Goal: Task Accomplishment & Management: Manage account settings

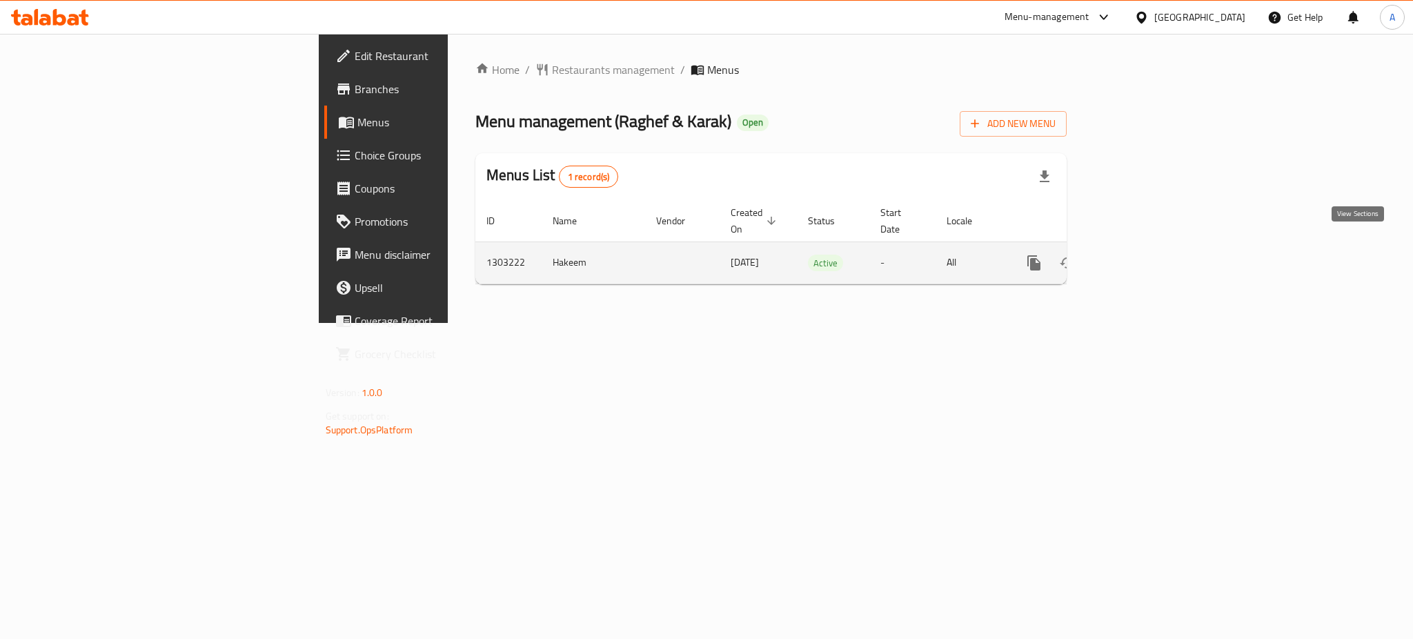
click at [1142, 255] on icon "enhanced table" at bounding box center [1133, 263] width 17 height 17
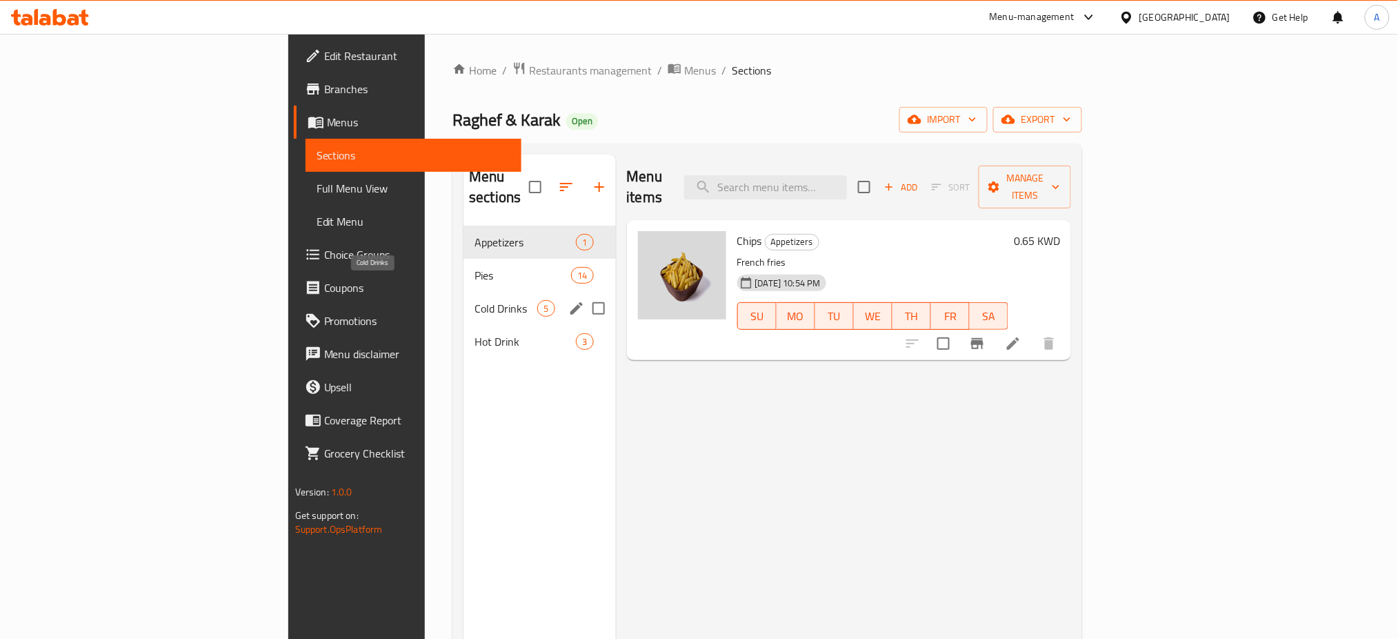
click at [475, 300] on span "Cold Drinks" at bounding box center [506, 308] width 63 height 17
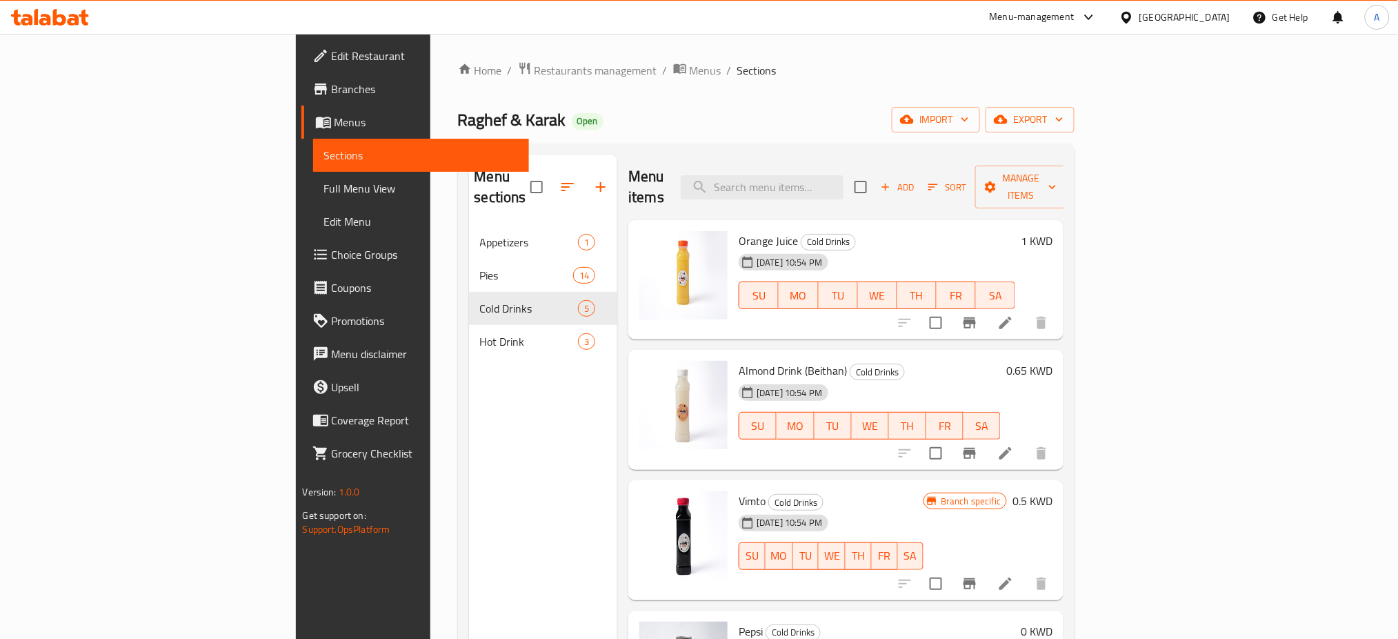
scroll to position [86, 0]
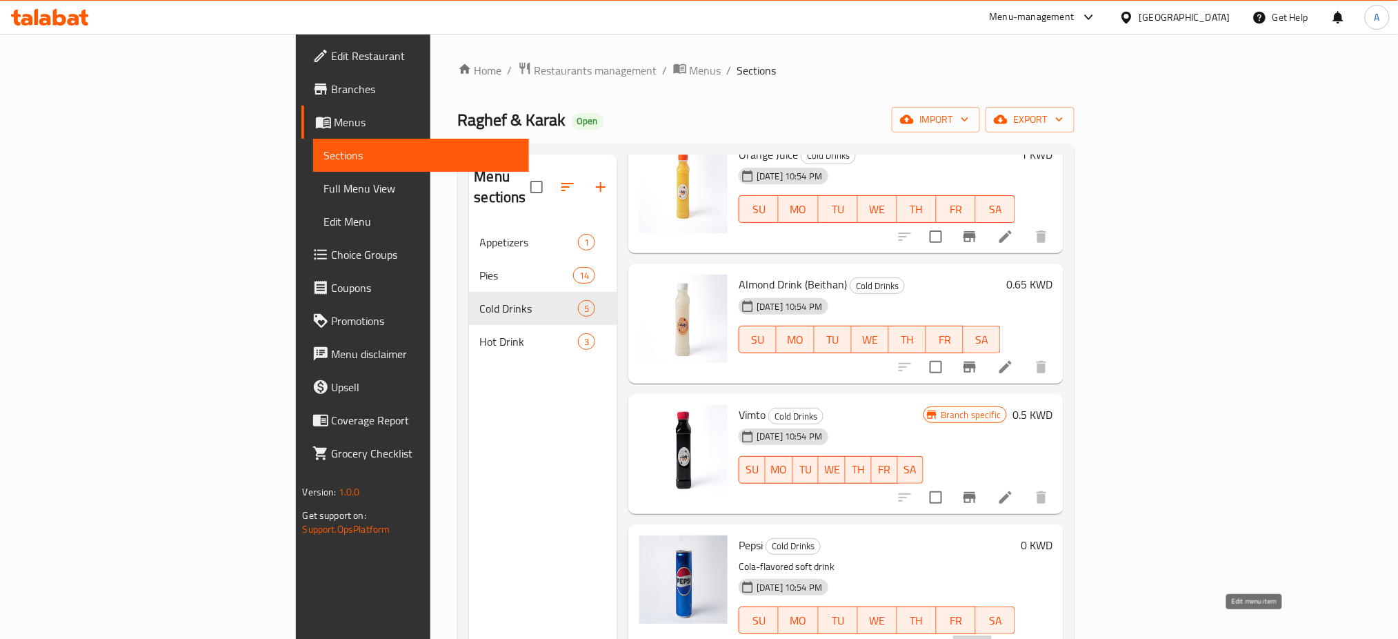
click at [981, 638] on icon at bounding box center [973, 648] width 17 height 17
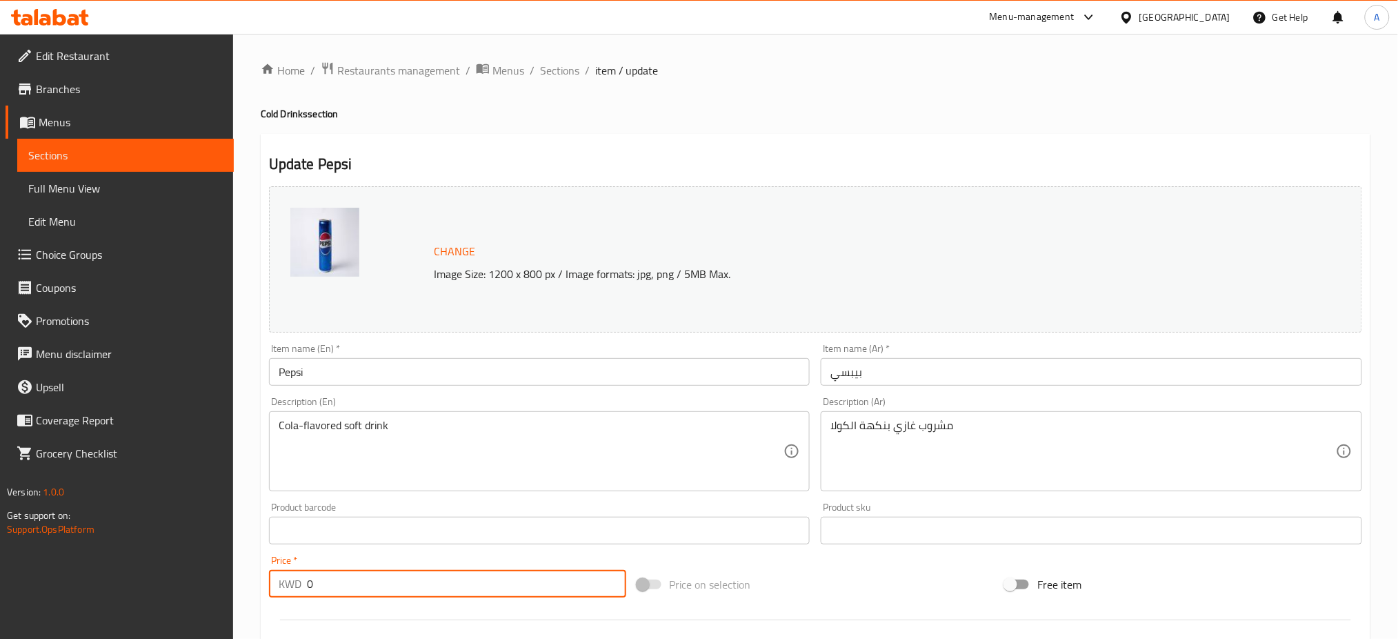
drag, startPoint x: 325, startPoint y: 585, endPoint x: 283, endPoint y: 580, distance: 42.4
click at [283, 580] on div "KWD 0 Price *" at bounding box center [447, 584] width 357 height 28
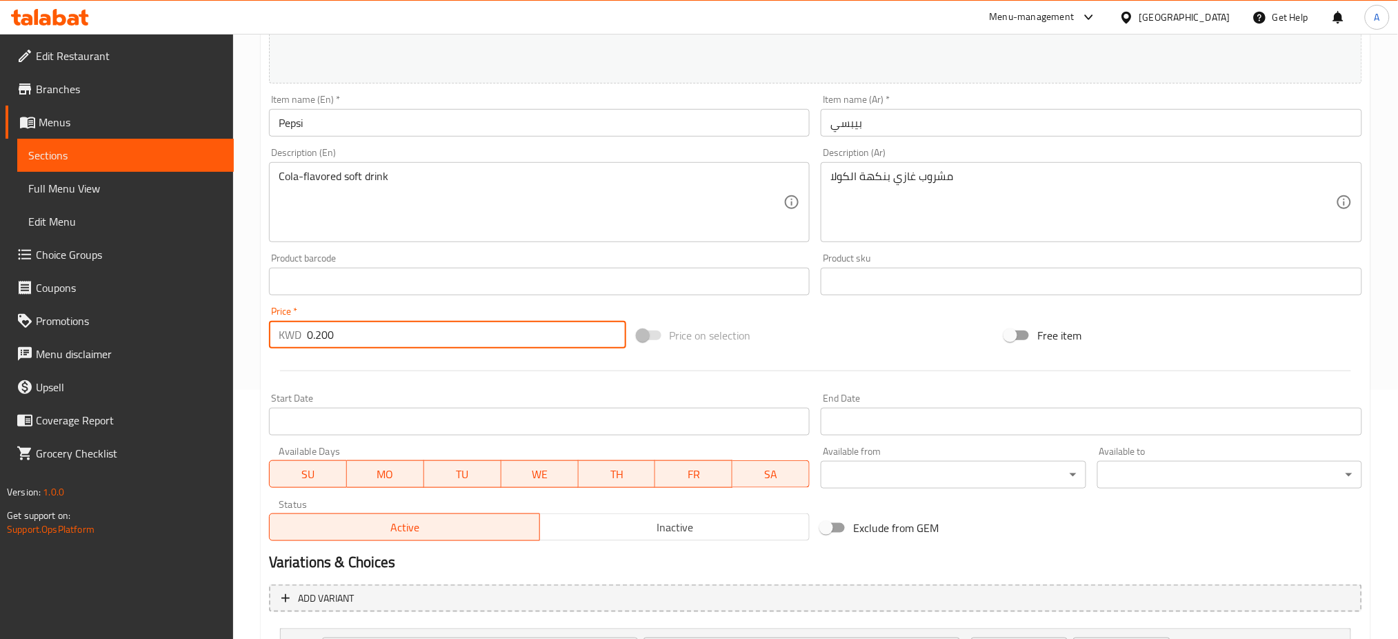
scroll to position [378, 0]
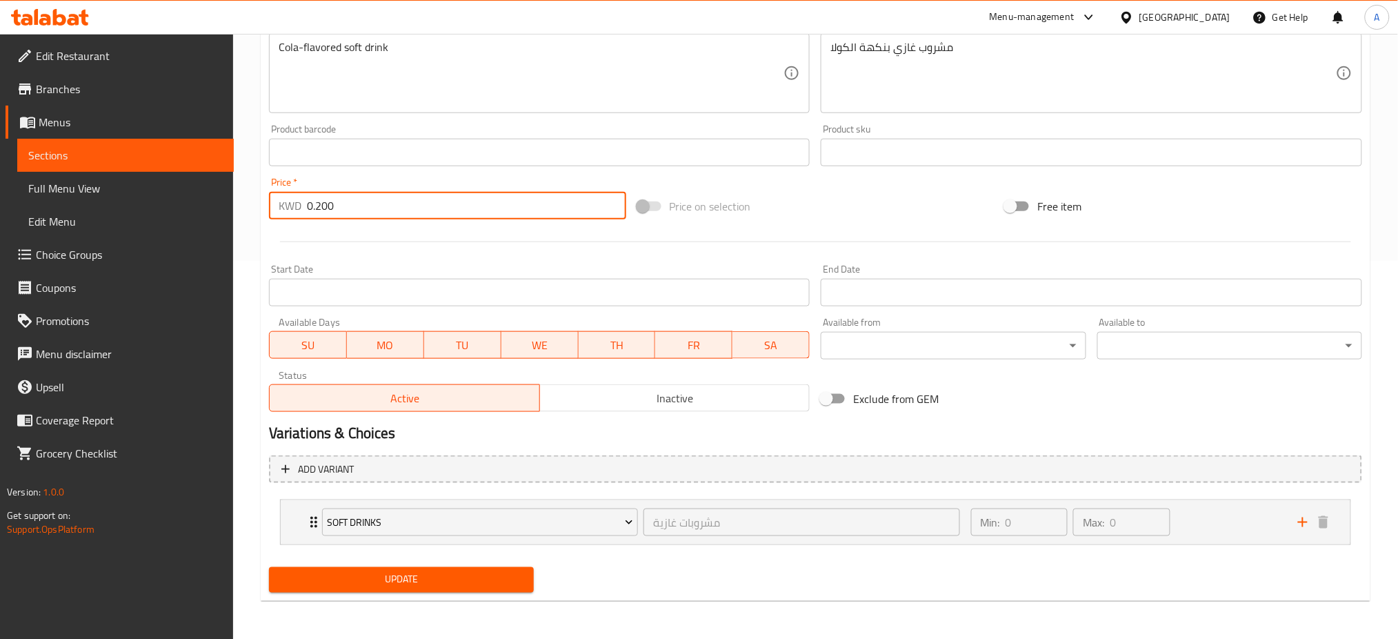
type input "0.200"
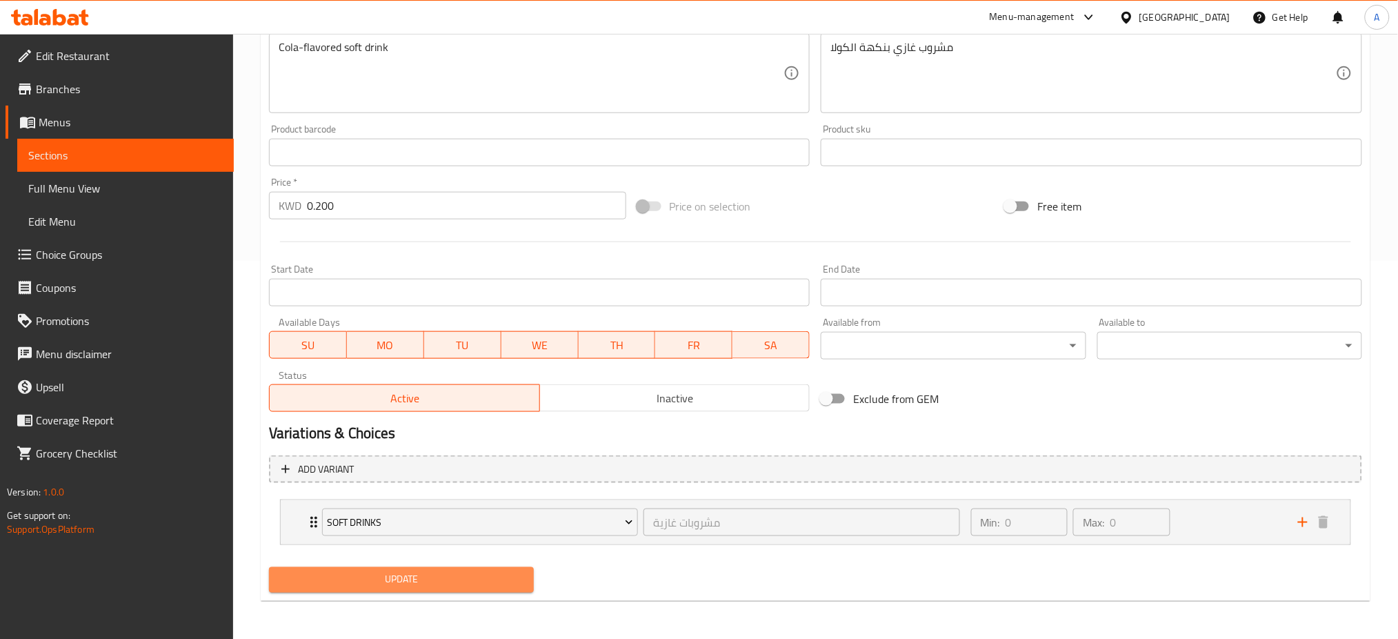
click at [462, 571] on span "Update" at bounding box center [401, 579] width 243 height 17
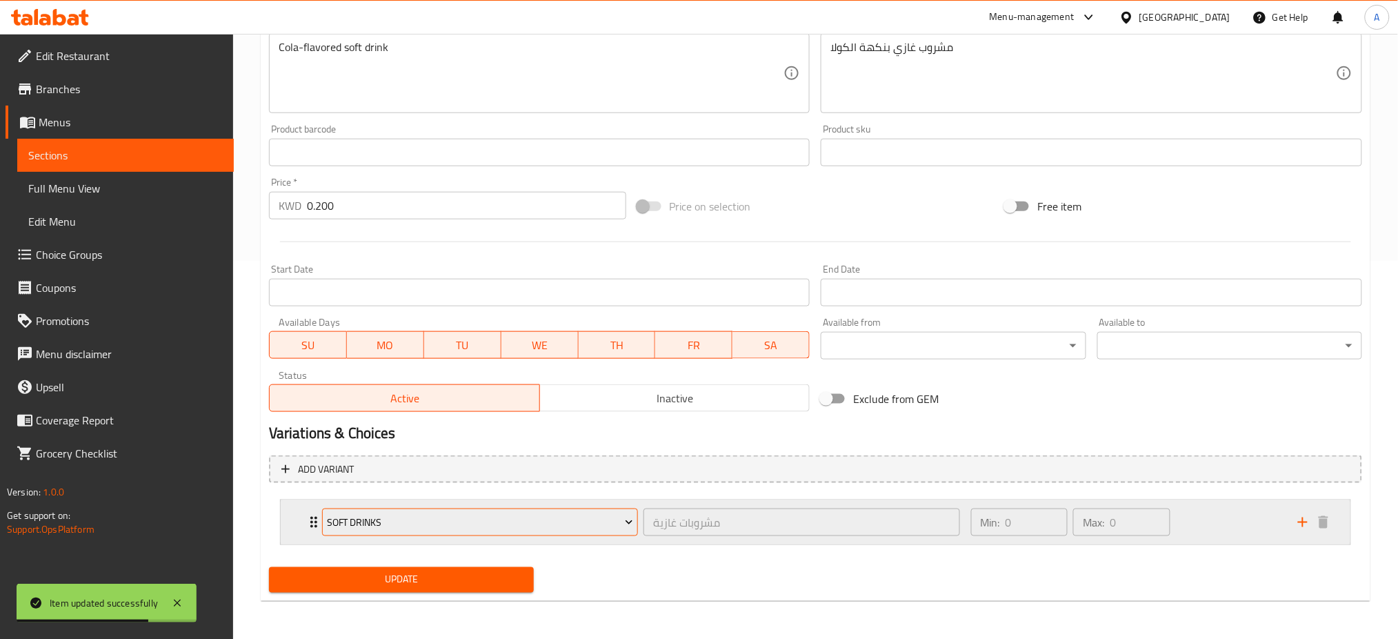
click at [593, 517] on span "Soft drinks" at bounding box center [480, 522] width 306 height 17
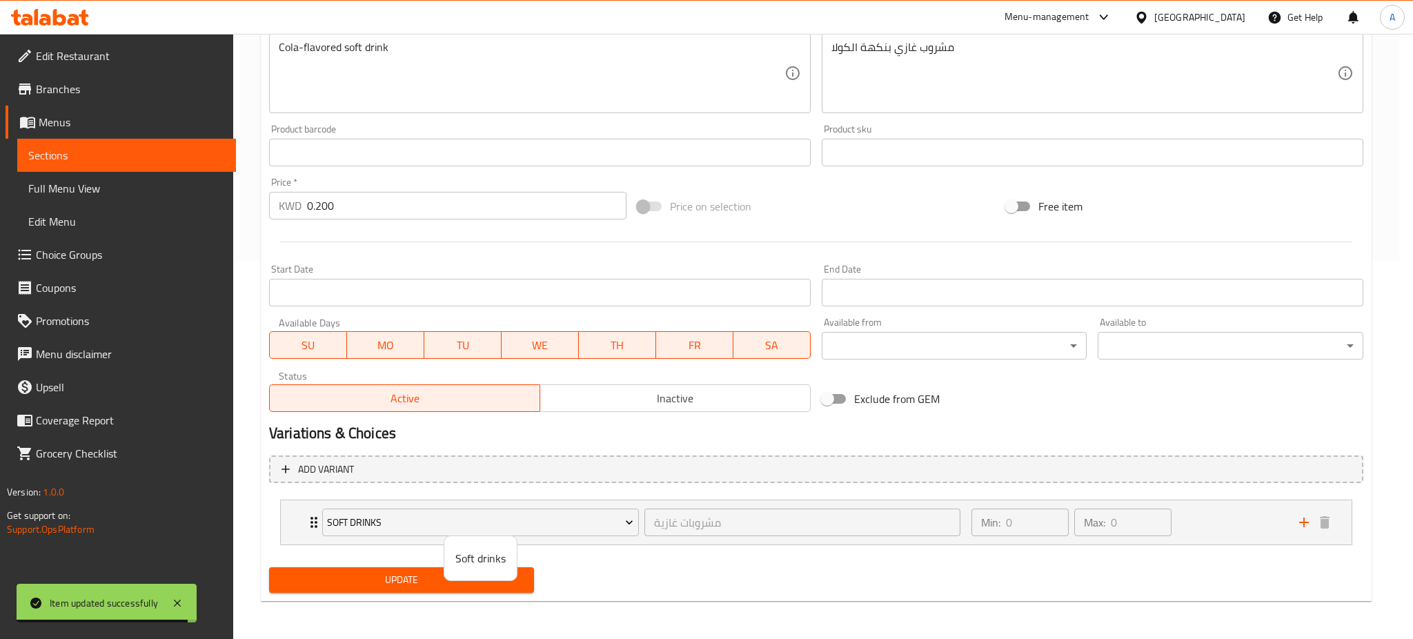
click at [314, 515] on div at bounding box center [706, 319] width 1413 height 639
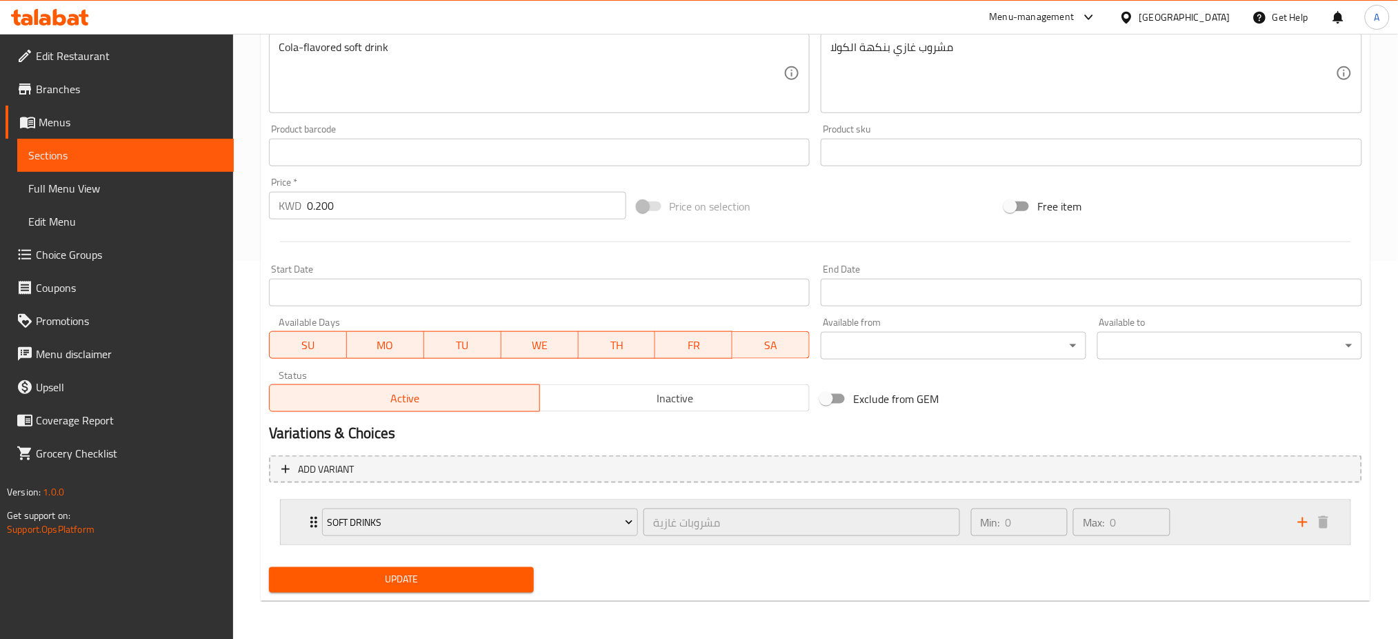
click at [307, 518] on icon "Expand" at bounding box center [314, 522] width 17 height 17
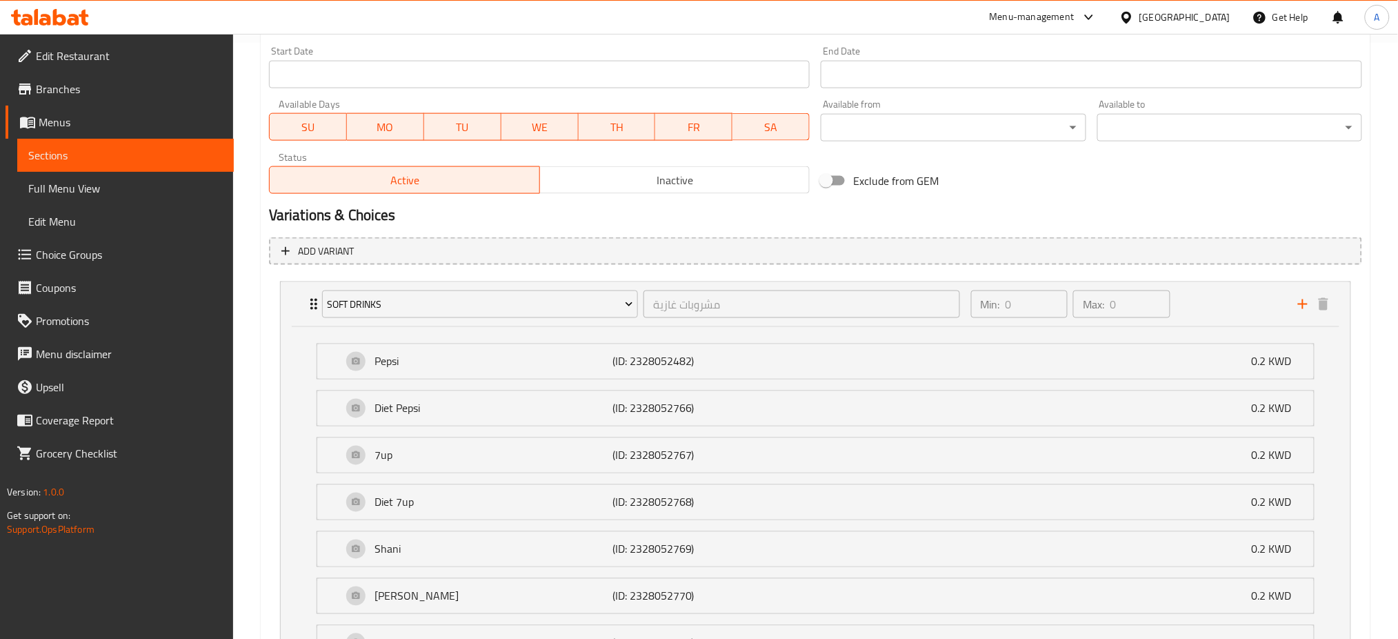
scroll to position [735, 0]
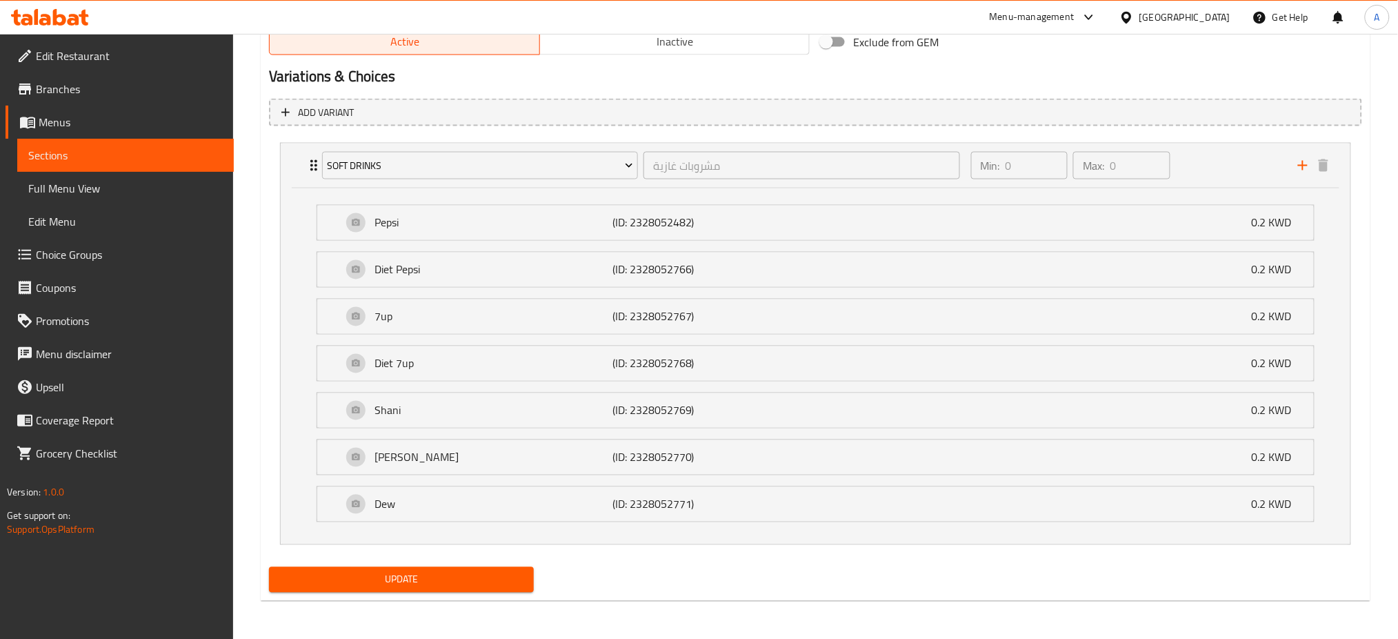
click at [70, 249] on span "Choice Groups" at bounding box center [129, 254] width 187 height 17
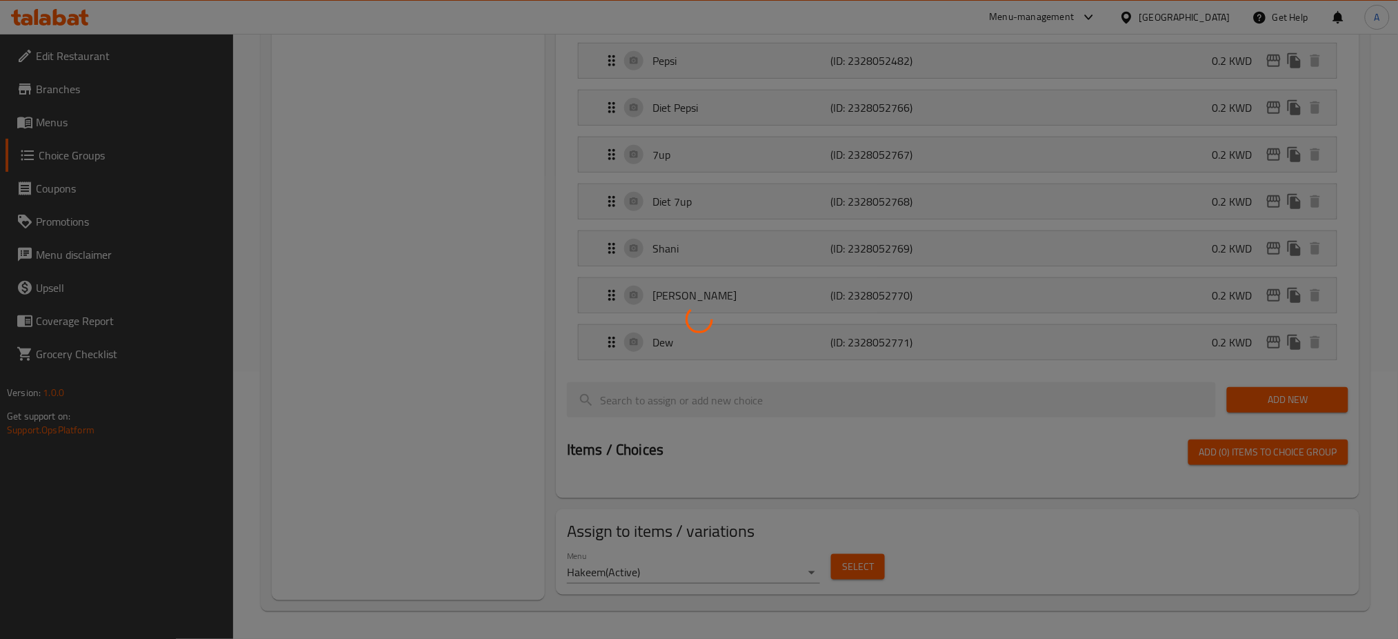
scroll to position [195, 0]
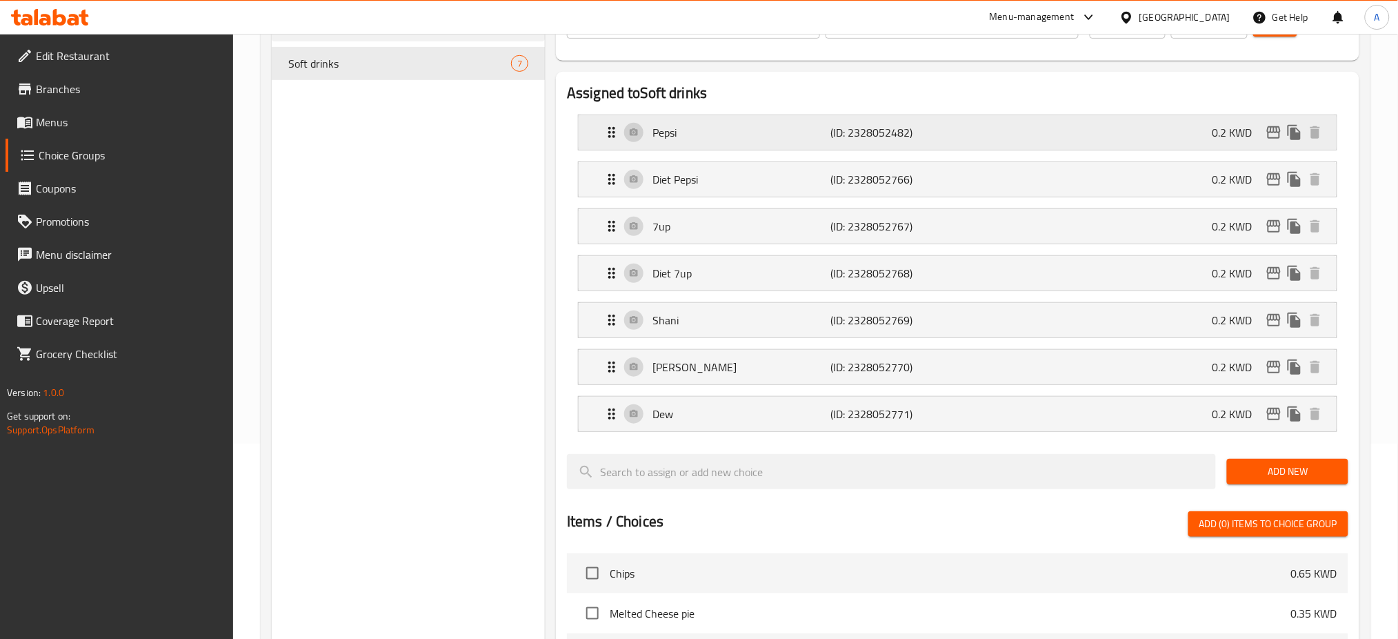
click at [880, 124] on p "(ID: 2328052482)" at bounding box center [890, 132] width 119 height 17
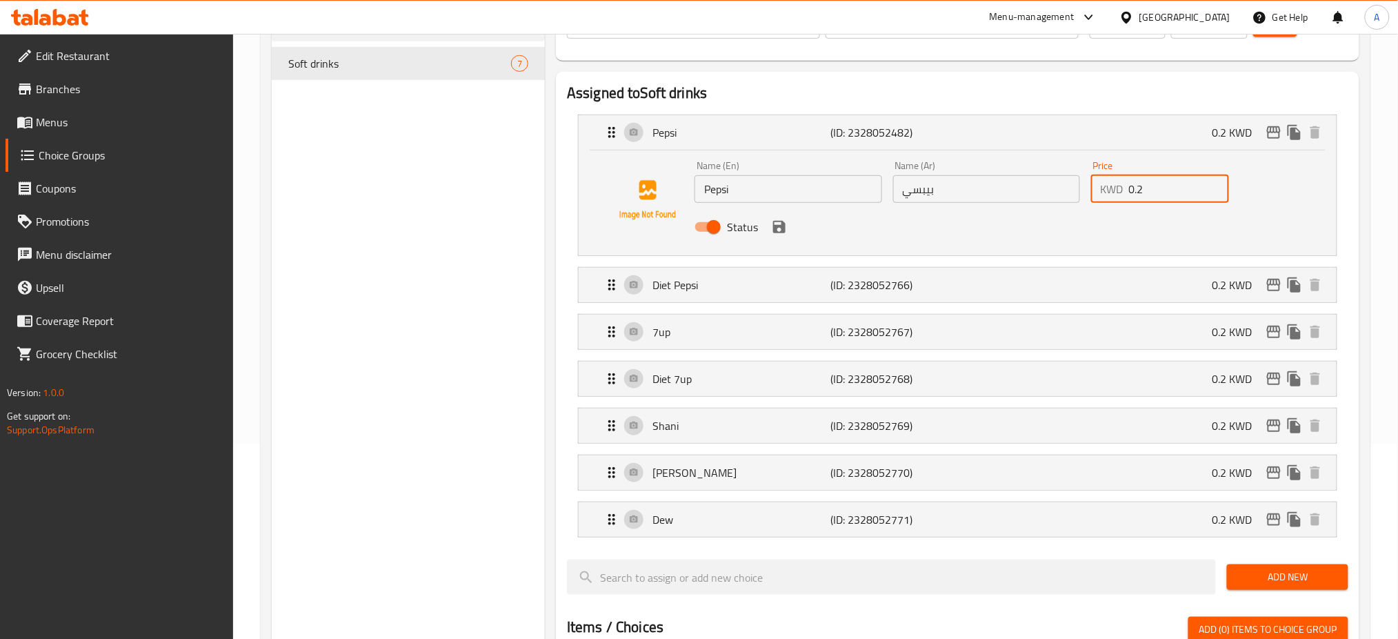
drag, startPoint x: 1160, startPoint y: 188, endPoint x: 1079, endPoint y: 186, distance: 81.4
click at [1079, 186] on div "Name (En) Pepsi Name (En) Name (Ar) بيبسي Name (Ar) Price KWD 0.2 Price Status" at bounding box center [986, 200] width 595 height 90
click at [784, 235] on icon "save" at bounding box center [779, 227] width 17 height 17
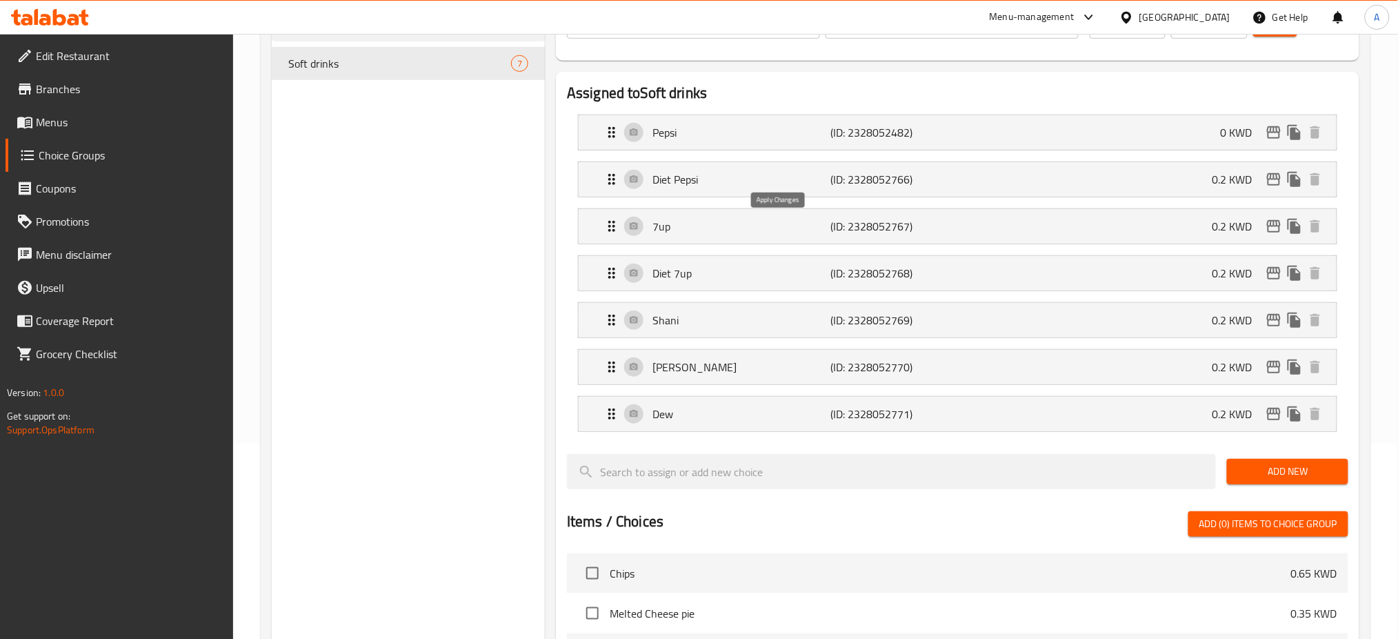
type input "0"
click at [789, 175] on p "Diet Pepsi" at bounding box center [742, 179] width 178 height 17
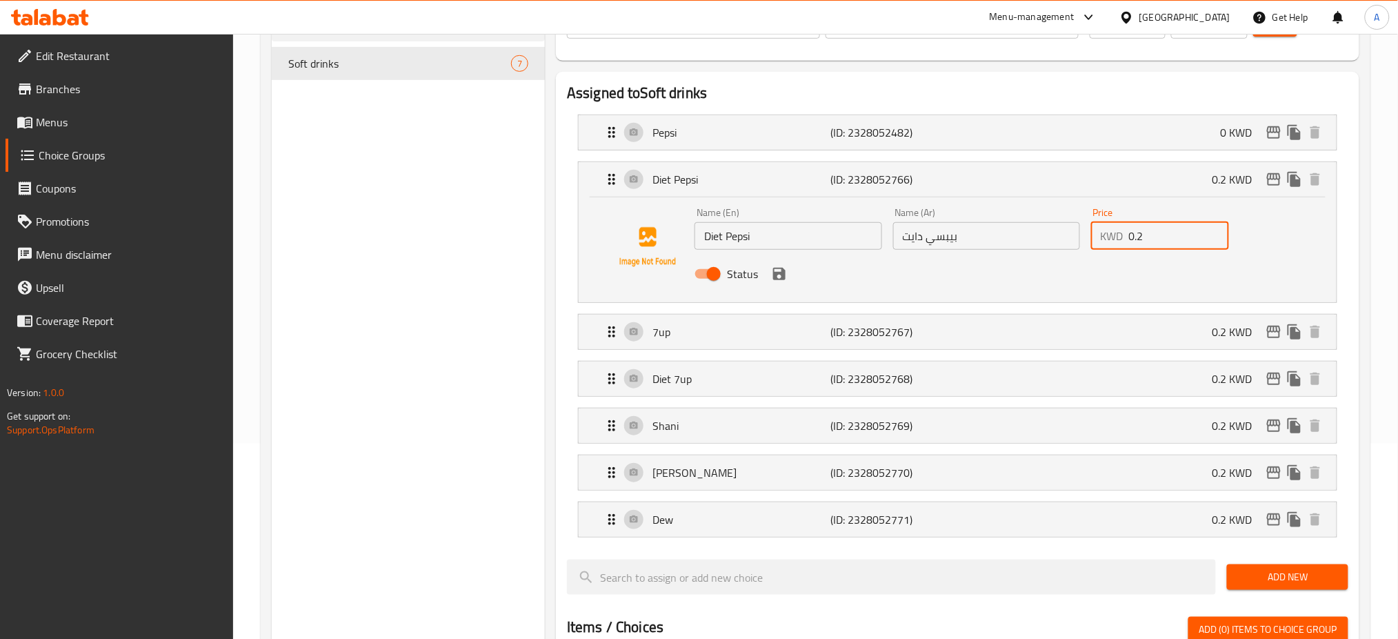
drag, startPoint x: 1156, startPoint y: 236, endPoint x: 1074, endPoint y: 228, distance: 81.8
click at [1074, 228] on div "Name (En) Diet Pepsi Name (En) Name (Ar) بيبسي دايت Name (Ar) Price KWD 0.2 Pri…" at bounding box center [986, 247] width 595 height 90
click at [782, 277] on icon "save" at bounding box center [779, 274] width 12 height 12
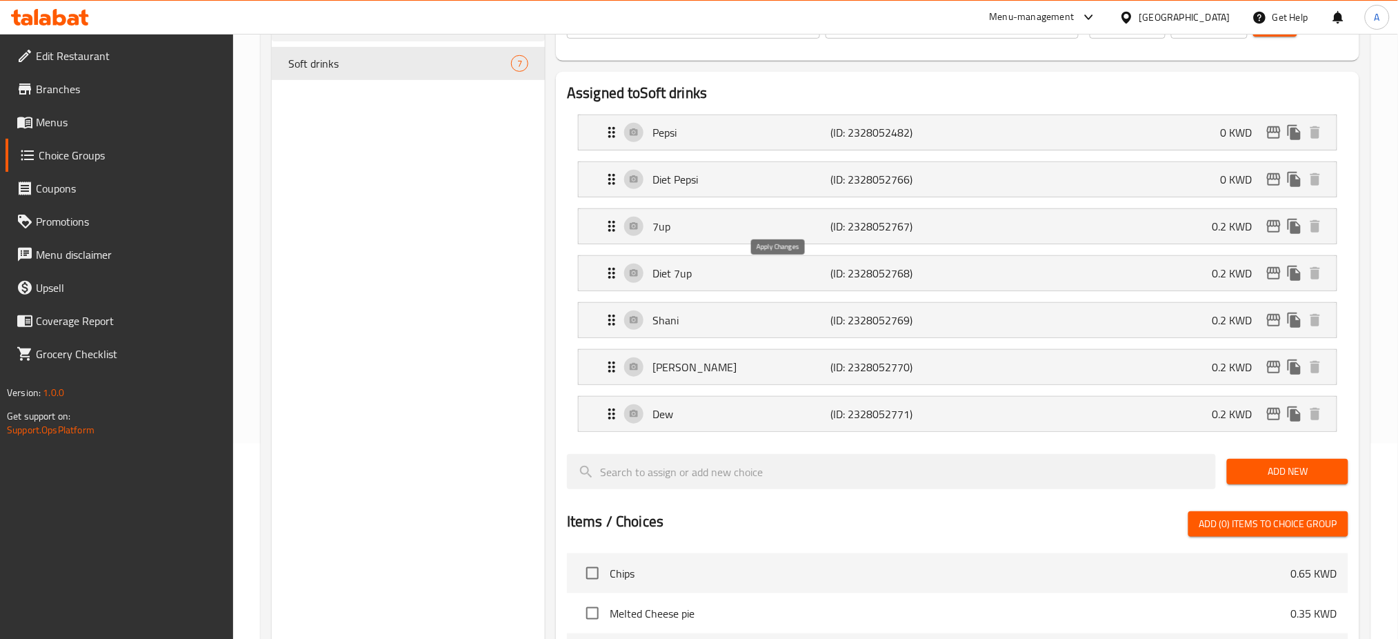
type input "0"
click at [751, 228] on p "7up" at bounding box center [742, 226] width 178 height 17
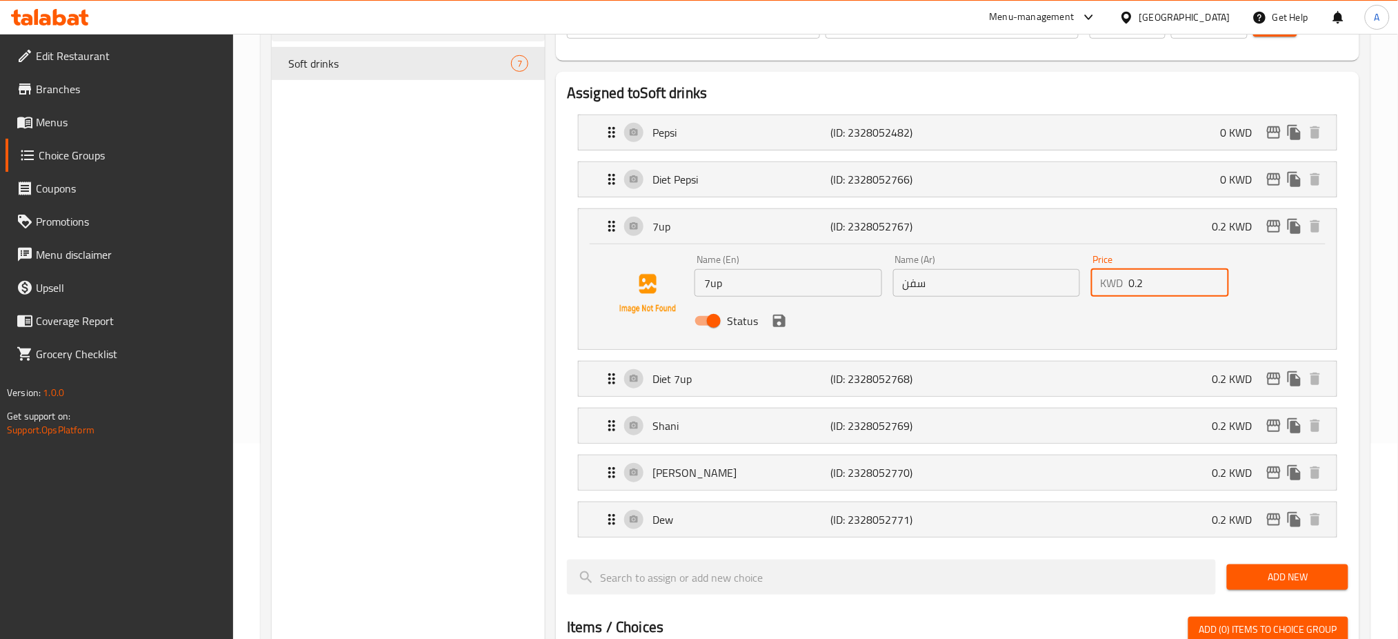
drag, startPoint x: 1157, startPoint y: 284, endPoint x: 1076, endPoint y: 287, distance: 81.5
click at [1076, 287] on div "Name (En) 7up Name (En) Name (Ar) سفن Name (Ar) Price KWD 0.2 Price Status" at bounding box center [986, 294] width 595 height 90
click at [777, 324] on icon "save" at bounding box center [779, 321] width 17 height 17
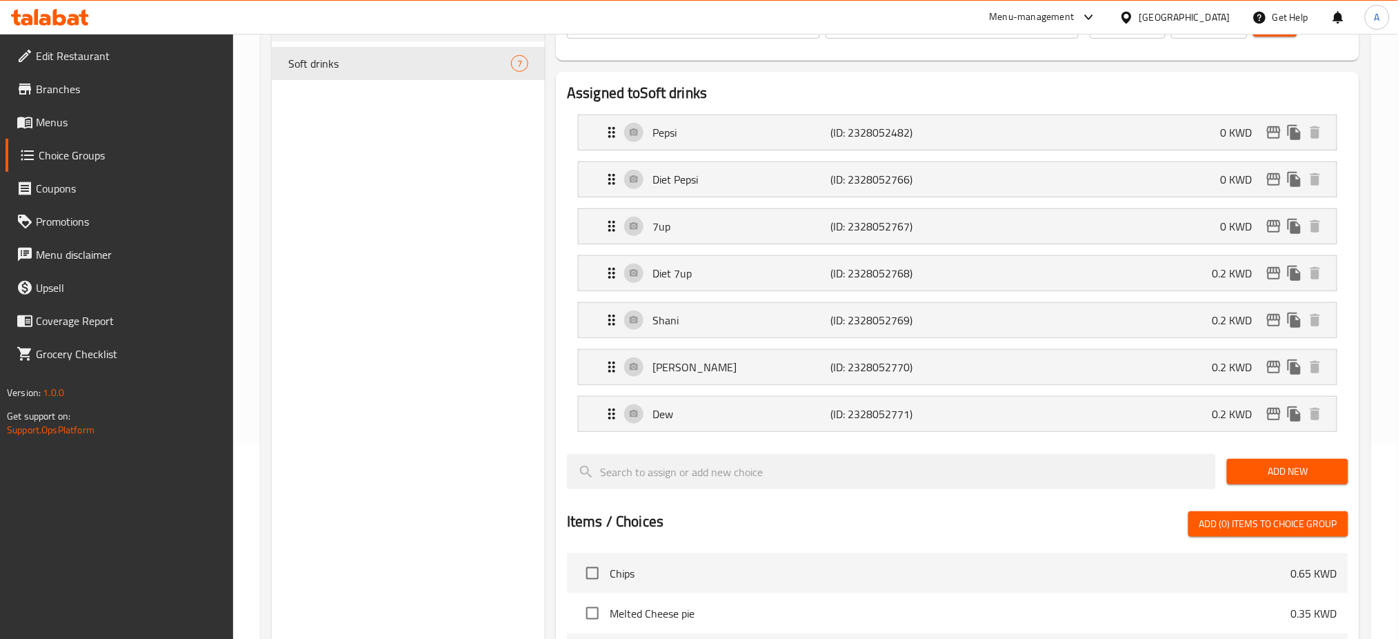
type input "0"
click at [870, 275] on p "(ID: 2328052768)" at bounding box center [890, 273] width 119 height 17
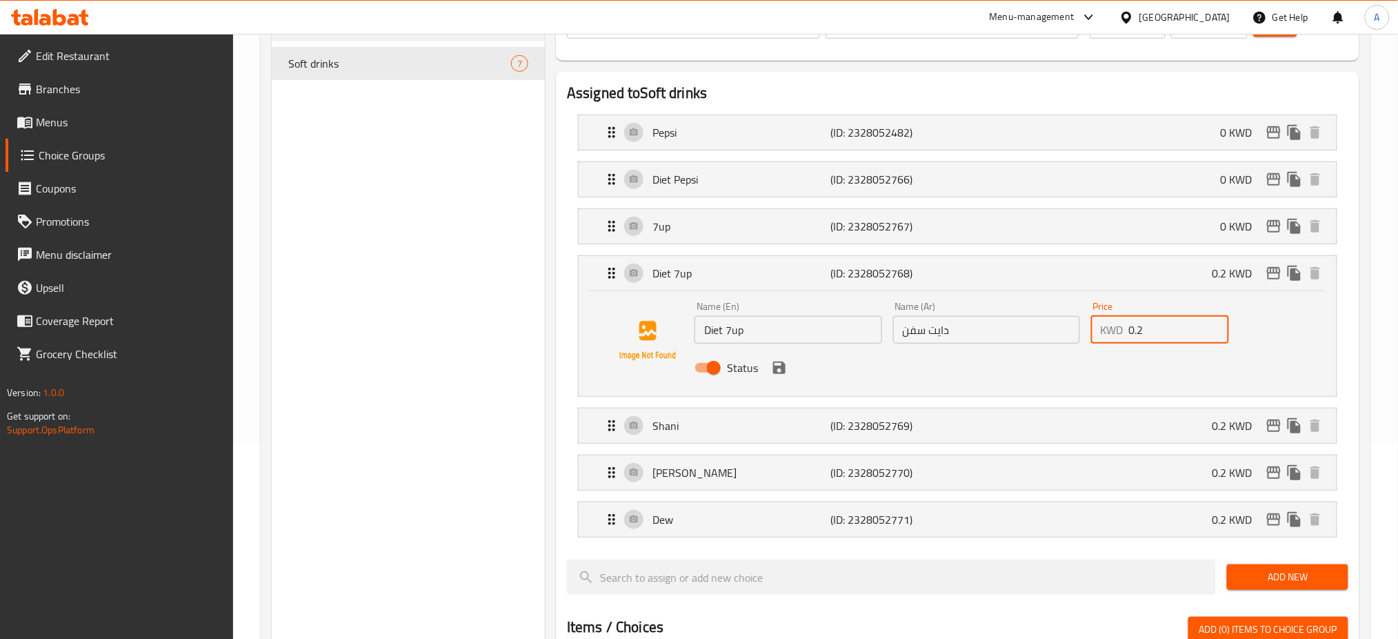
drag, startPoint x: 1174, startPoint y: 332, endPoint x: 1069, endPoint y: 344, distance: 105.5
click at [1069, 344] on div "Name (En) Diet 7up Name (En) Name (Ar) دايت سفن Name (Ar) Price KWD 0.2 Price S…" at bounding box center [986, 341] width 595 height 90
click at [778, 368] on icon "save" at bounding box center [779, 368] width 12 height 12
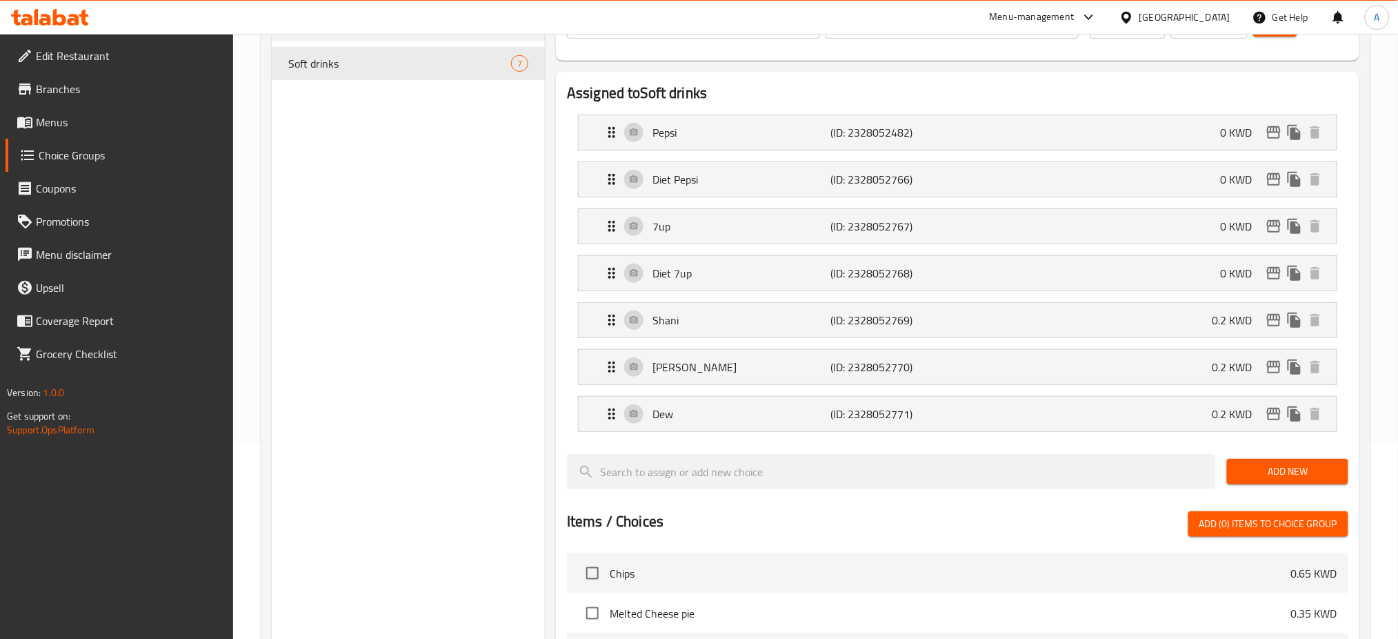
type input "0"
click at [934, 328] on p "(ID: 2328052769)" at bounding box center [890, 320] width 119 height 17
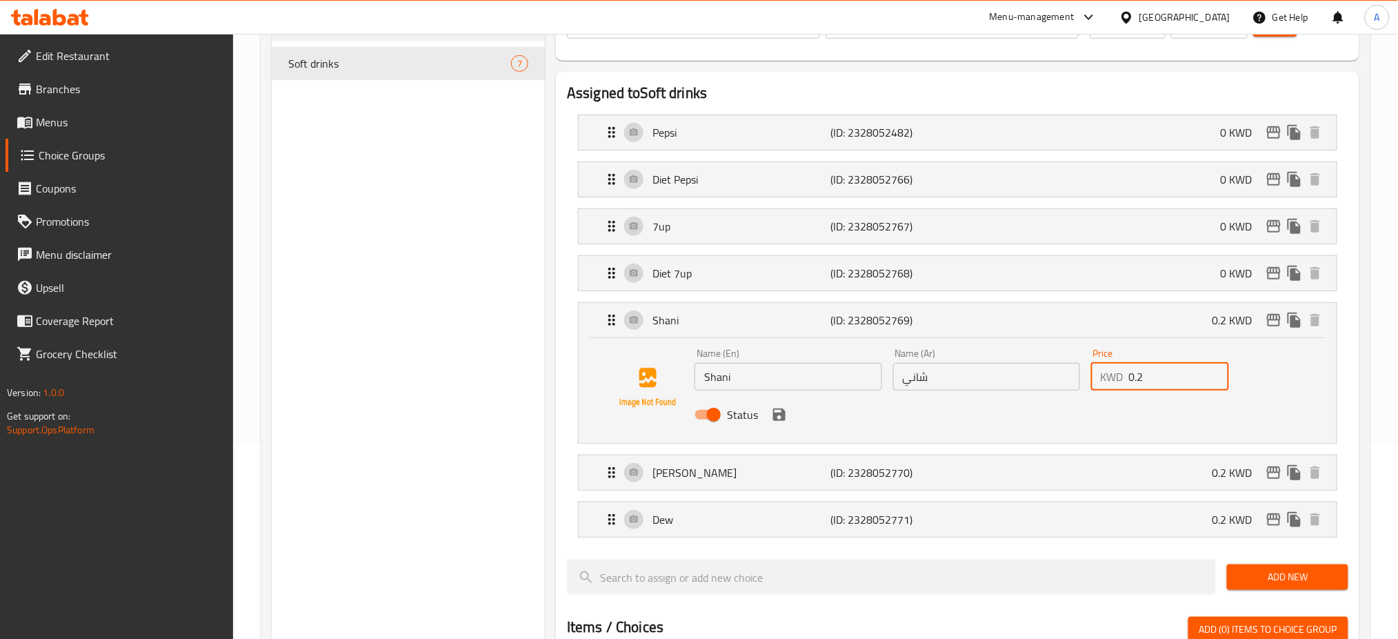
drag, startPoint x: 1160, startPoint y: 381, endPoint x: 1036, endPoint y: 368, distance: 124.2
click at [1036, 368] on div "Name (En) Shani Name (En) Name (Ar) شاني Name (Ar) Price KWD 0.2 Price Status" at bounding box center [986, 388] width 595 height 90
click at [780, 422] on icon "save" at bounding box center [779, 414] width 17 height 17
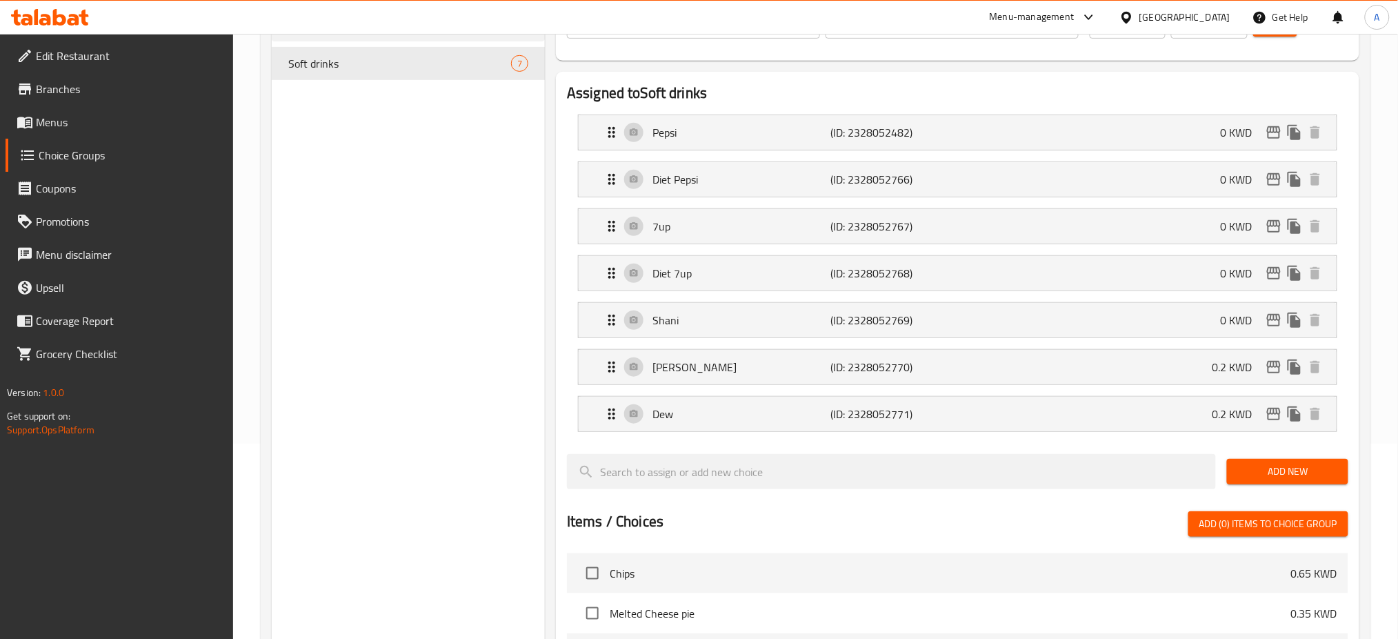
type input "0"
click at [1027, 367] on div "[PERSON_NAME] (ID: 2328052770) 0.2 KWD" at bounding box center [962, 367] width 717 height 34
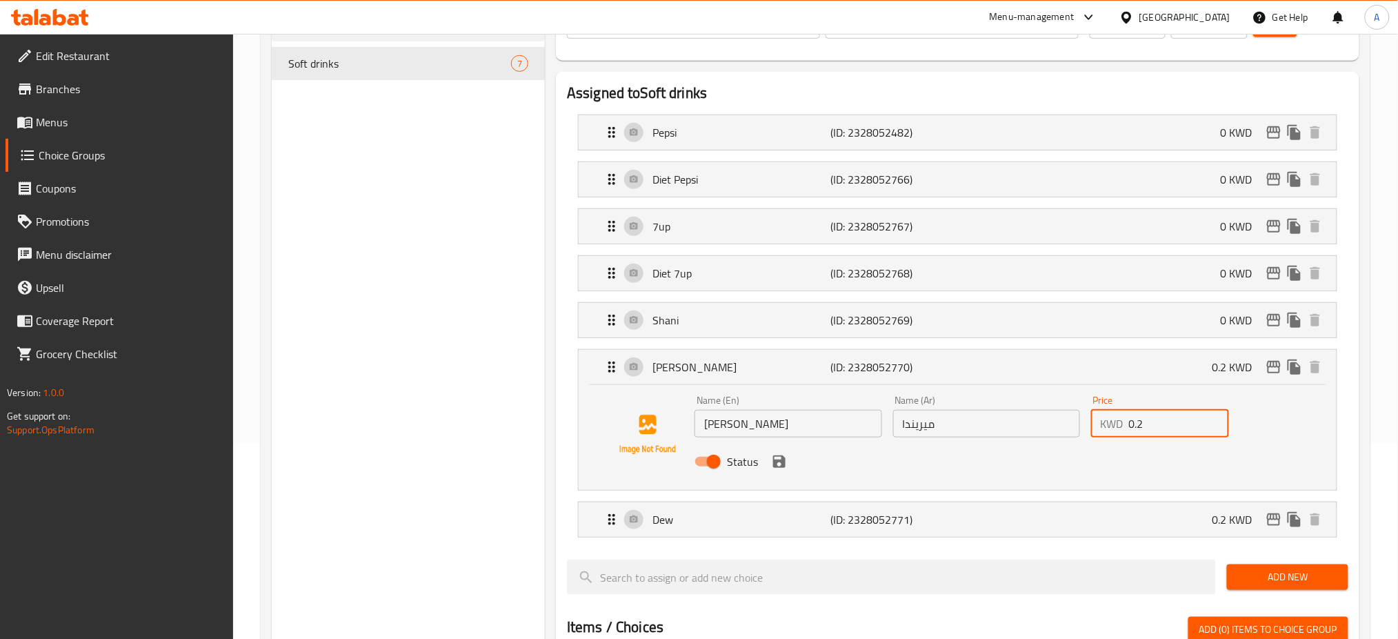
drag, startPoint x: 1154, startPoint y: 430, endPoint x: 1096, endPoint y: 438, distance: 59.2
click at [1096, 438] on div "Price KWD 0.2 Price" at bounding box center [1160, 416] width 149 height 53
click at [777, 460] on icon "save" at bounding box center [779, 461] width 12 height 12
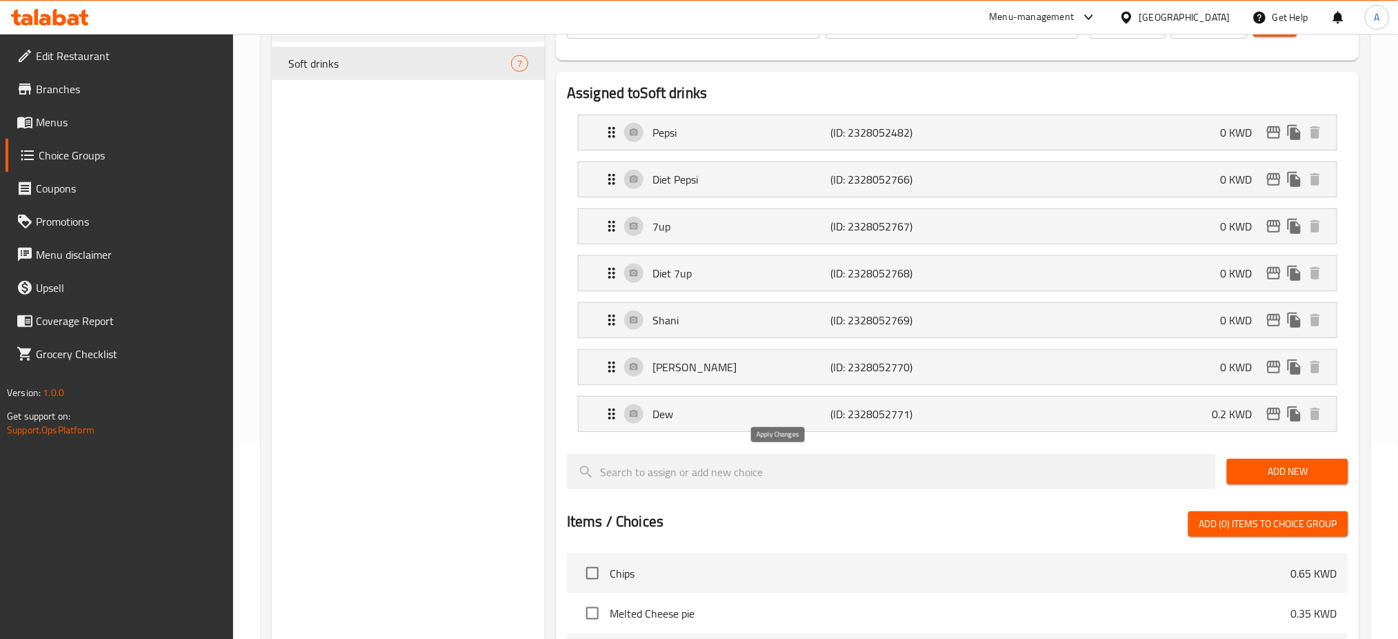
type input "0"
click at [991, 426] on div "Dew (ID: 2328052771) 0.2 KWD" at bounding box center [962, 414] width 717 height 34
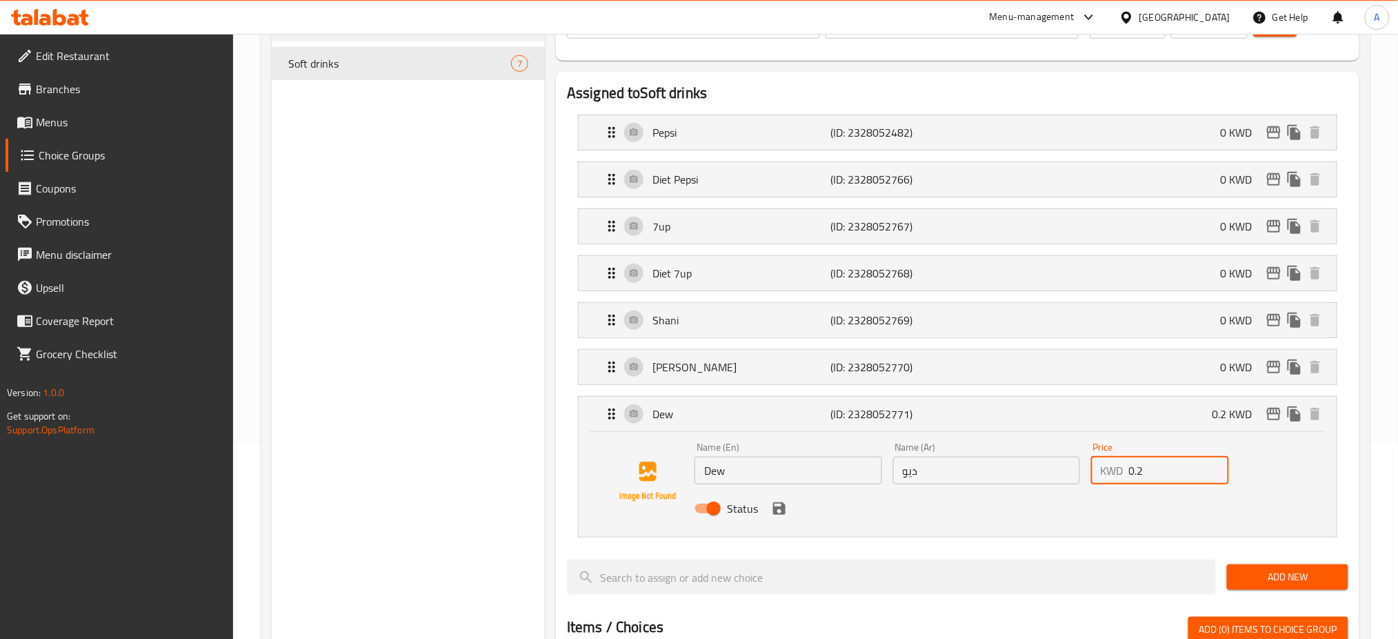
drag, startPoint x: 1174, startPoint y: 477, endPoint x: 1003, endPoint y: 440, distance: 175.1
click at [1003, 440] on div "Name (En) Dew Name (En) Name (Ar) ديو Name (Ar) Price KWD 0.2 Price Status" at bounding box center [986, 482] width 595 height 90
click at [775, 512] on icon "save" at bounding box center [779, 508] width 12 height 12
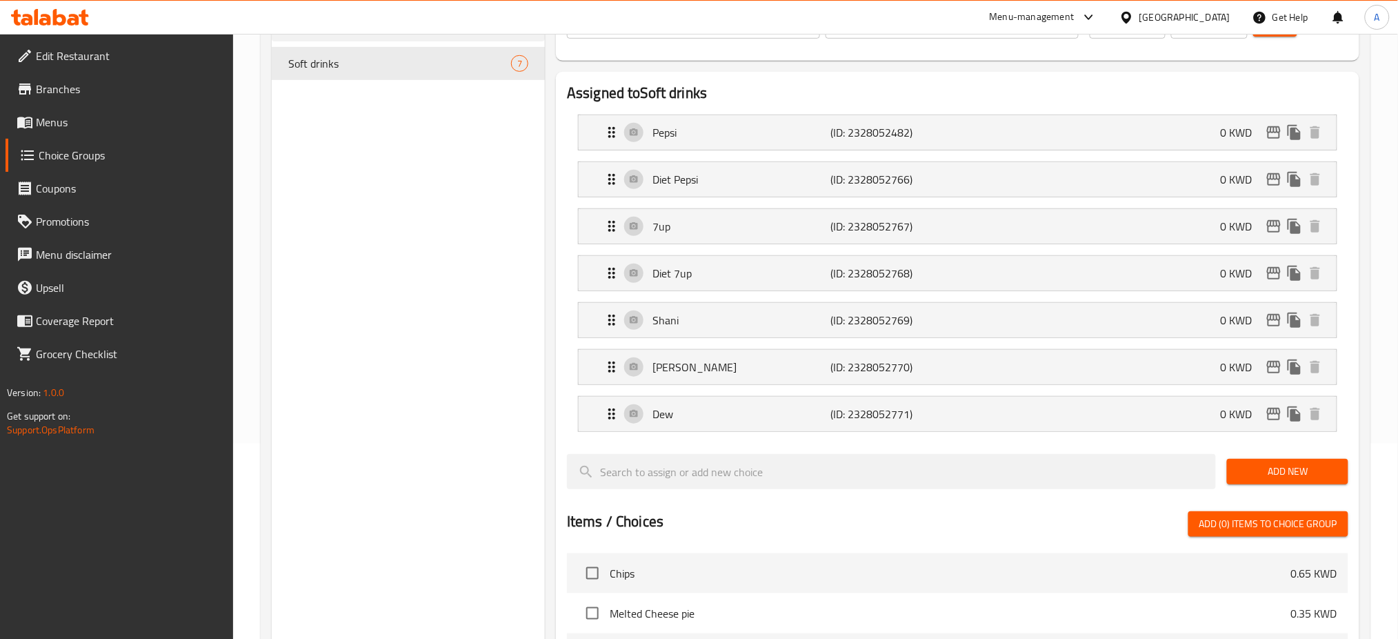
type input "0"
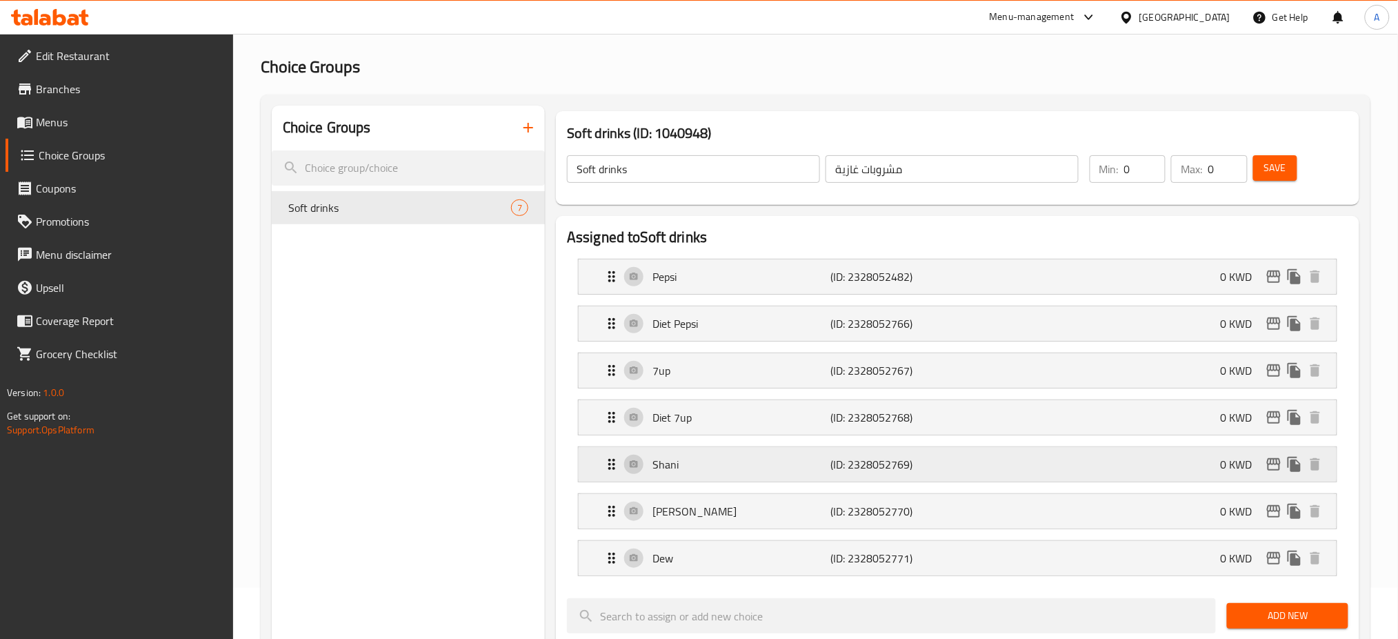
scroll to position [29, 0]
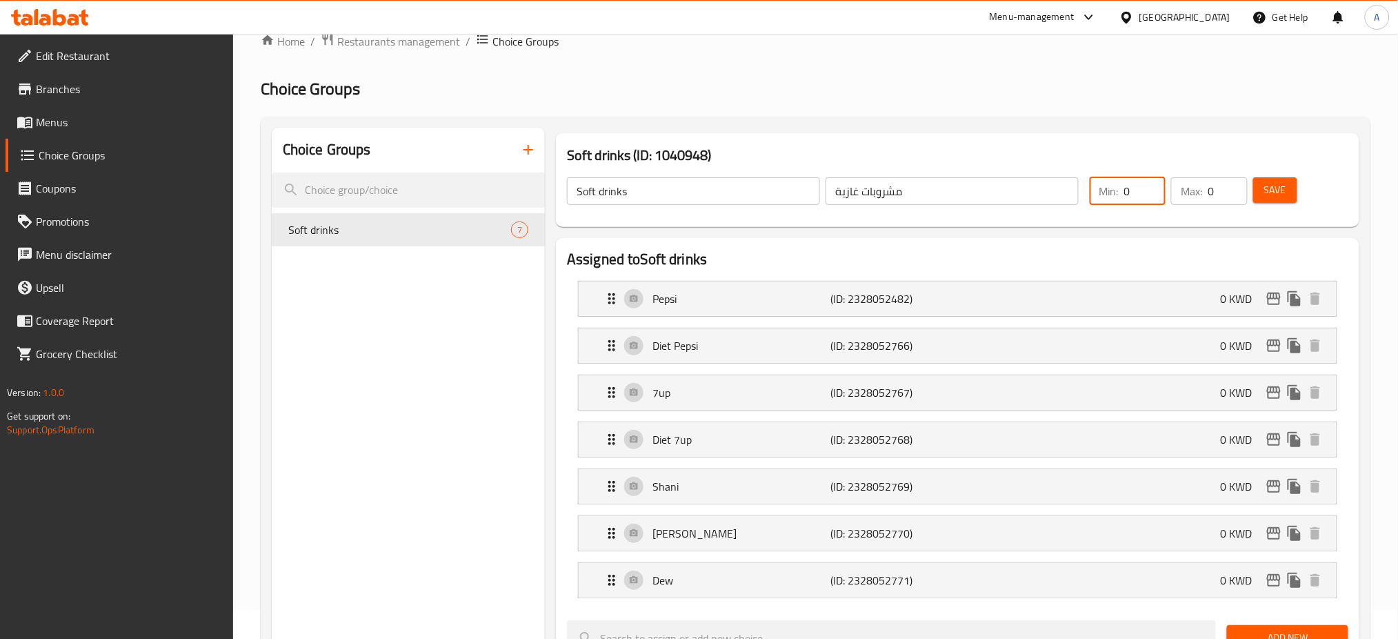
drag, startPoint x: 1137, startPoint y: 191, endPoint x: 1120, endPoint y: 192, distance: 16.6
click at [1120, 192] on div "Min: 0 ​" at bounding box center [1128, 191] width 76 height 28
type input "1"
drag, startPoint x: 1218, startPoint y: 192, endPoint x: 1194, endPoint y: 195, distance: 24.3
click at [1194, 195] on div "Max: 0 ​" at bounding box center [1209, 191] width 76 height 28
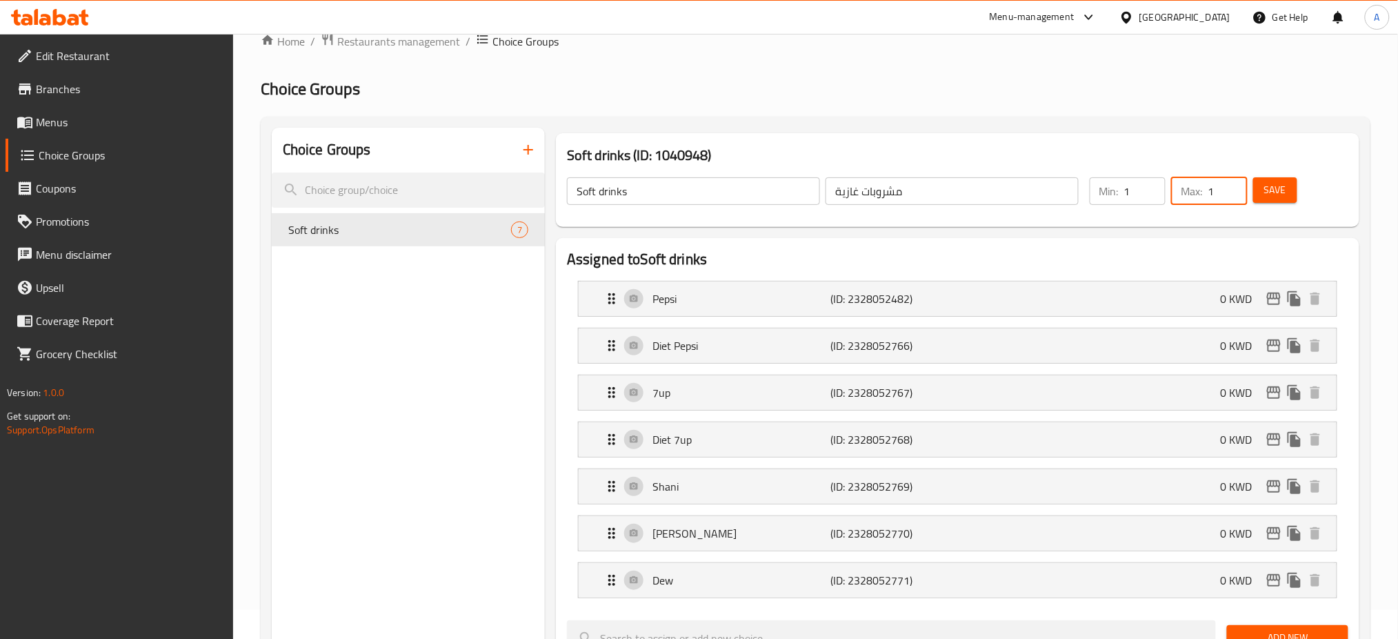
type input "1"
click at [1283, 195] on span "Save" at bounding box center [1276, 189] width 22 height 17
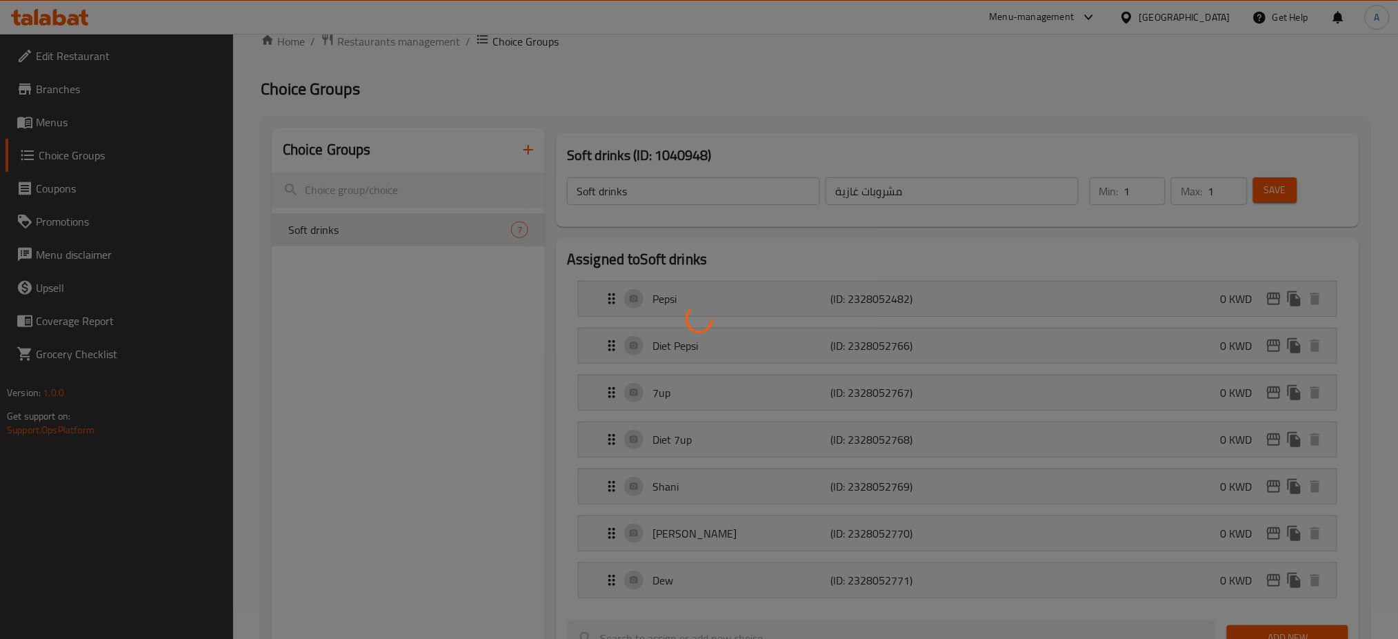
click at [1283, 195] on div at bounding box center [699, 319] width 1398 height 639
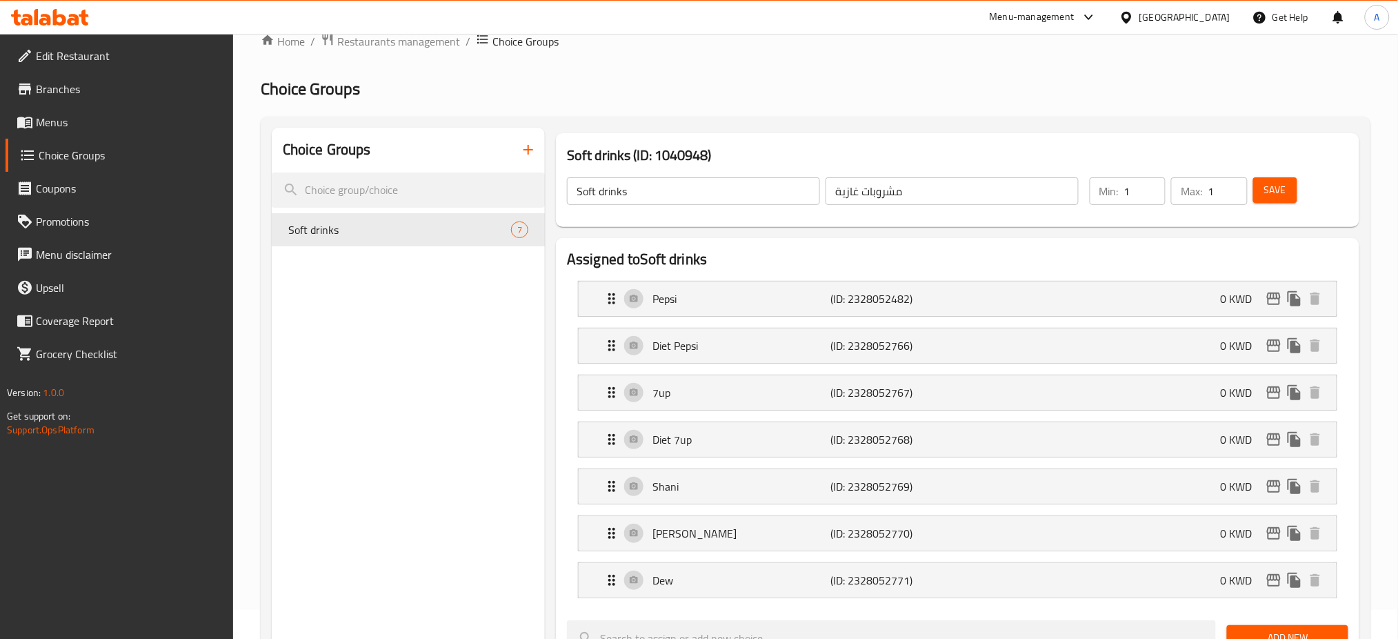
click at [89, 121] on span "Menus" at bounding box center [129, 122] width 187 height 17
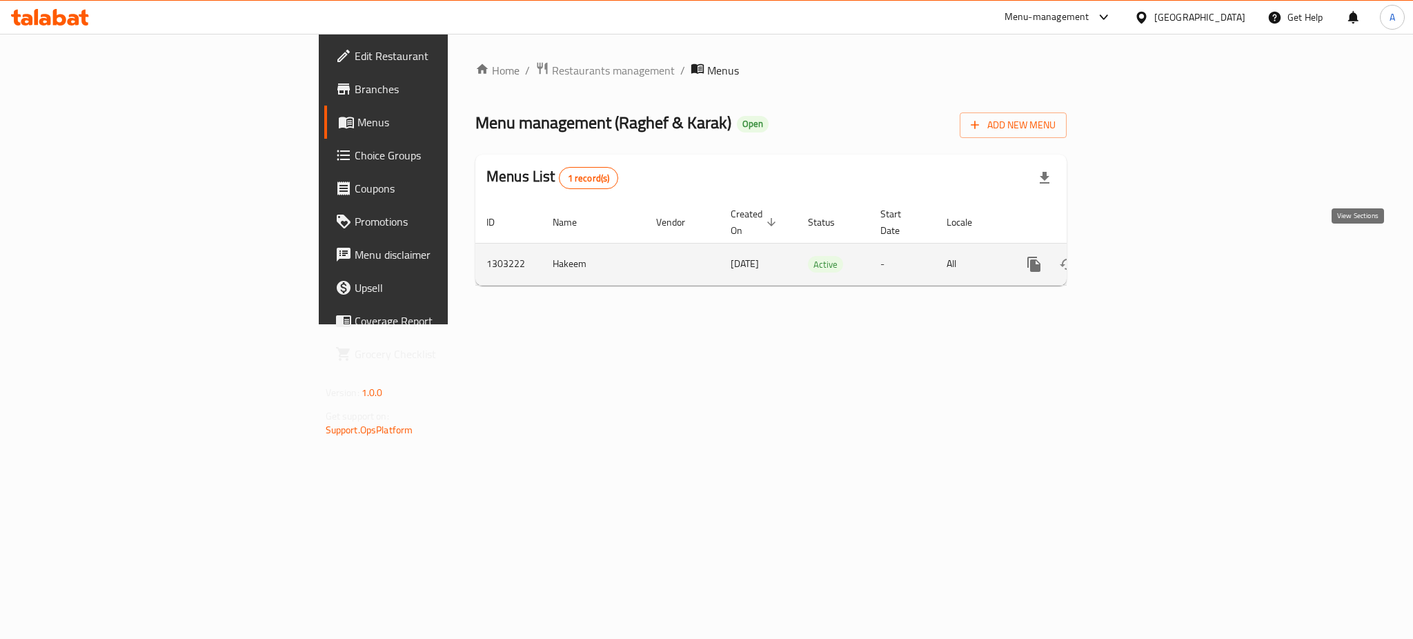
click at [1150, 248] on link "enhanced table" at bounding box center [1133, 264] width 33 height 33
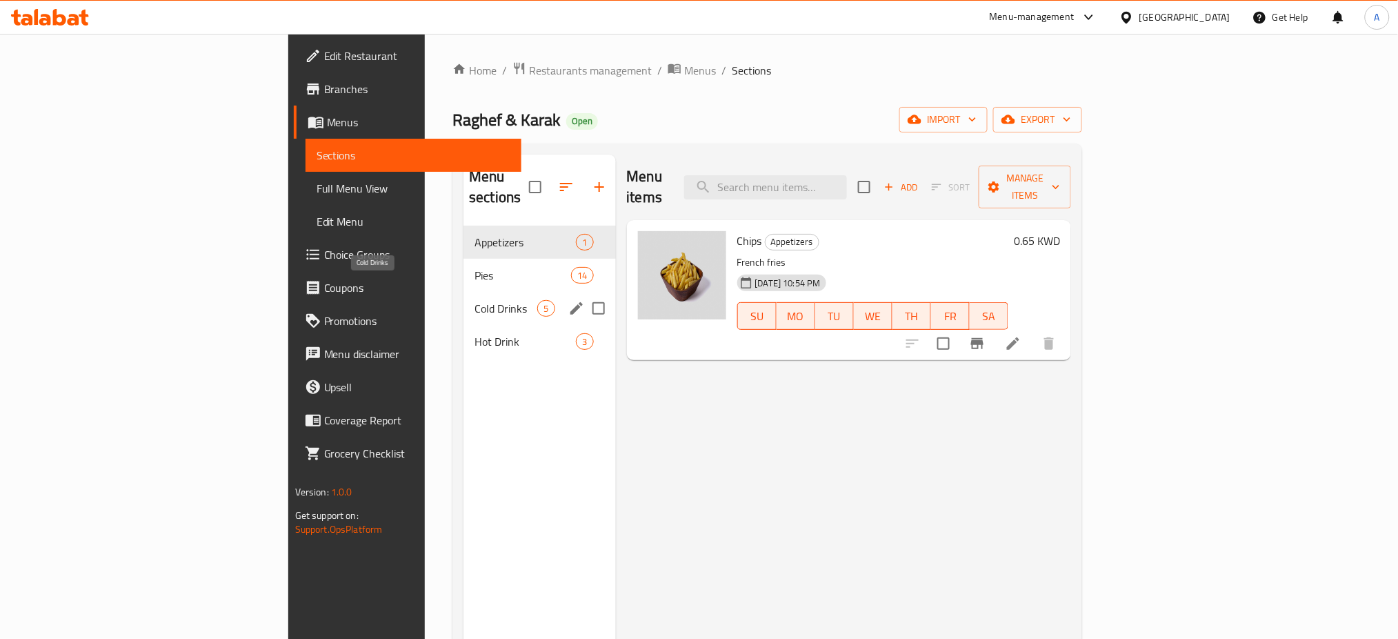
click at [475, 300] on span "Cold Drinks" at bounding box center [506, 308] width 63 height 17
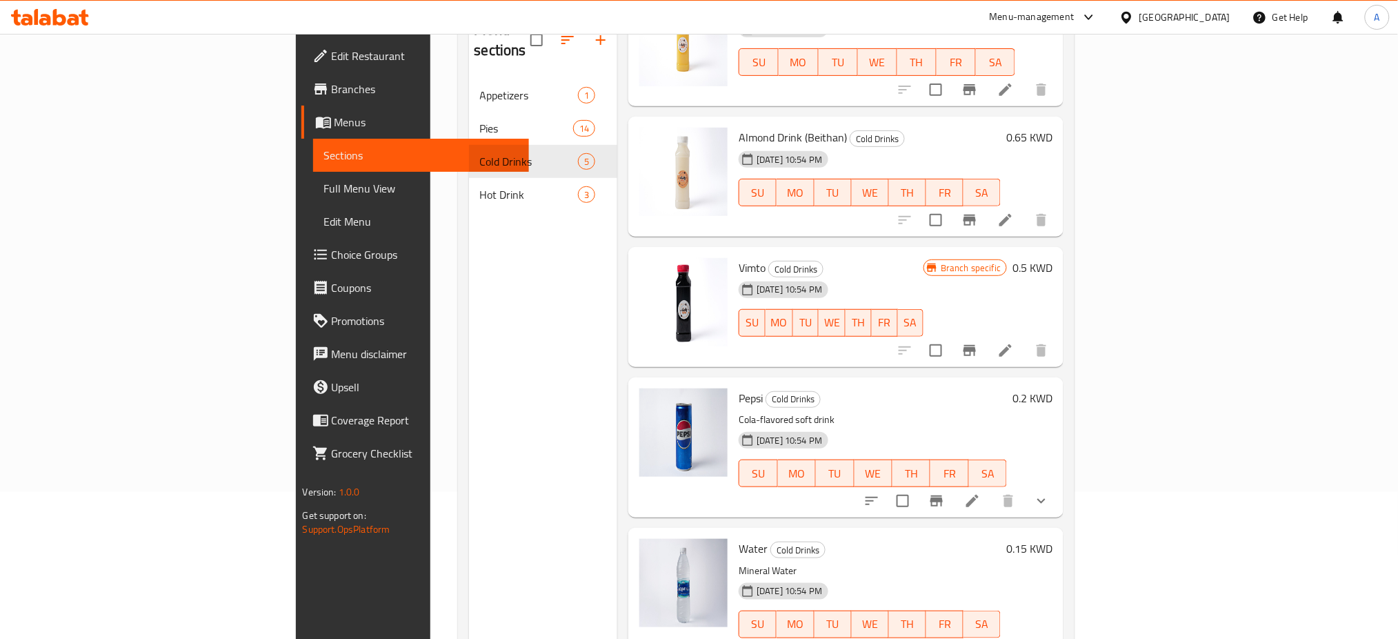
scroll to position [193, 0]
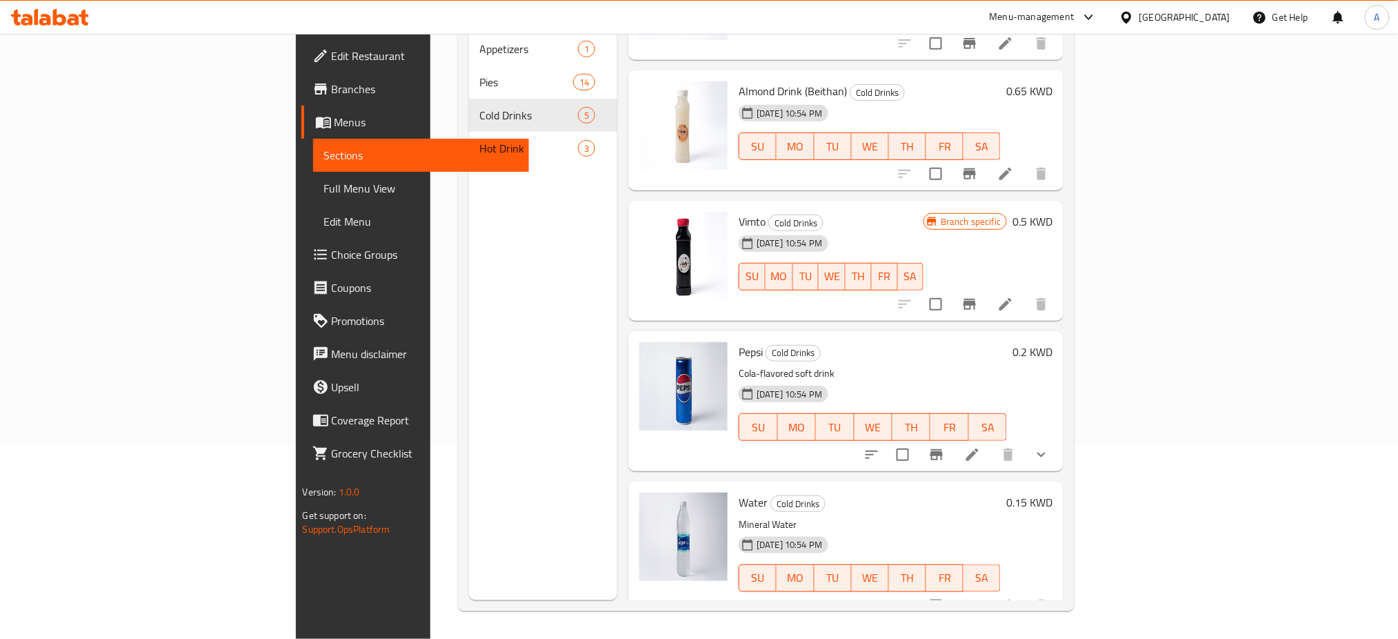
click at [981, 446] on icon at bounding box center [973, 454] width 17 height 17
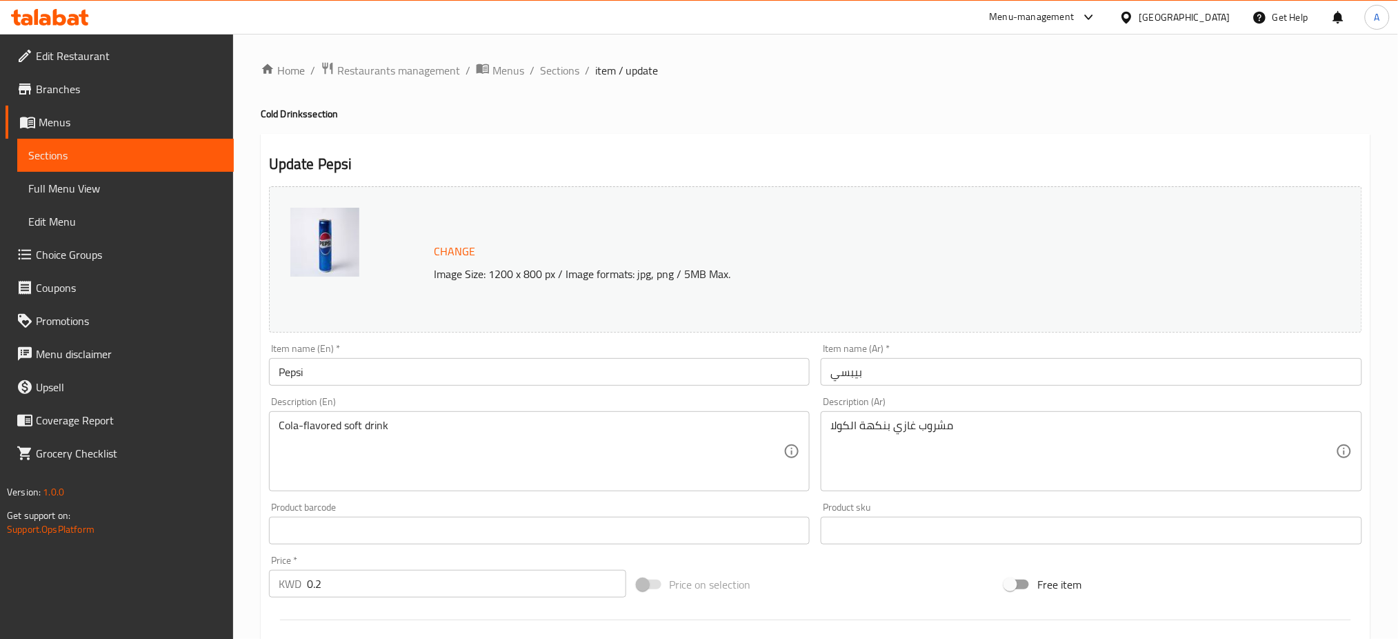
scroll to position [378, 0]
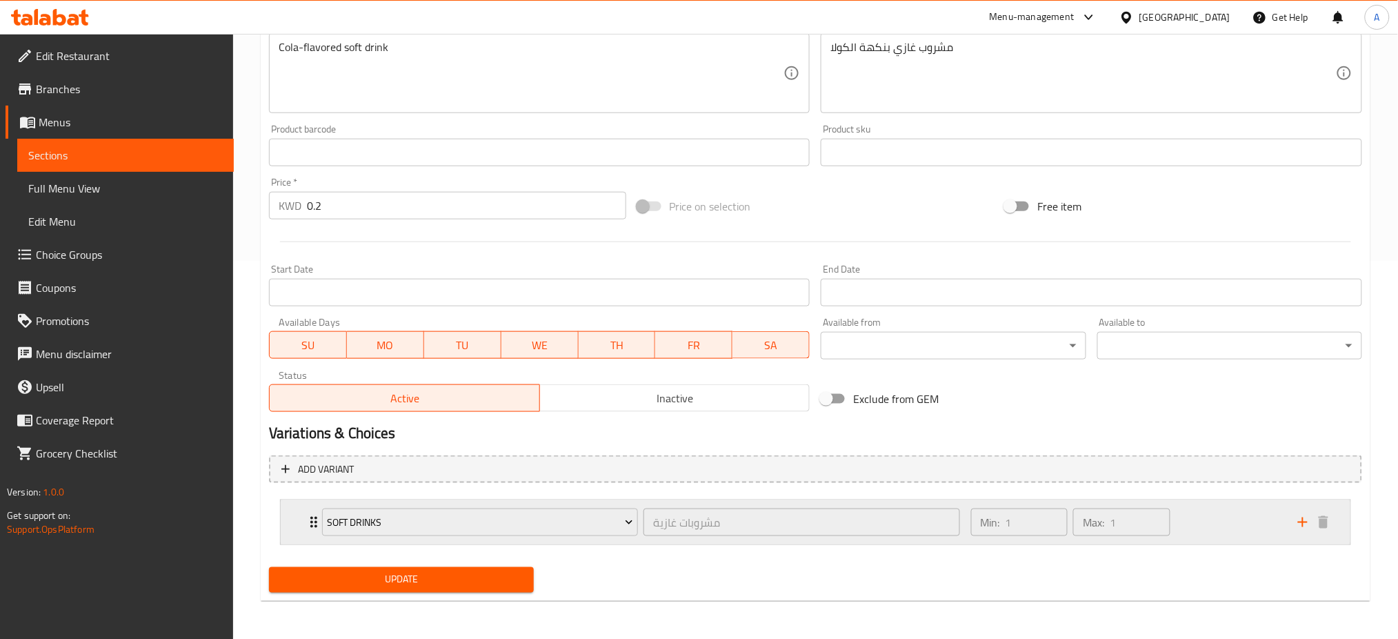
click at [314, 516] on div "Soft drinks مشروبات غازية ​" at bounding box center [641, 522] width 655 height 44
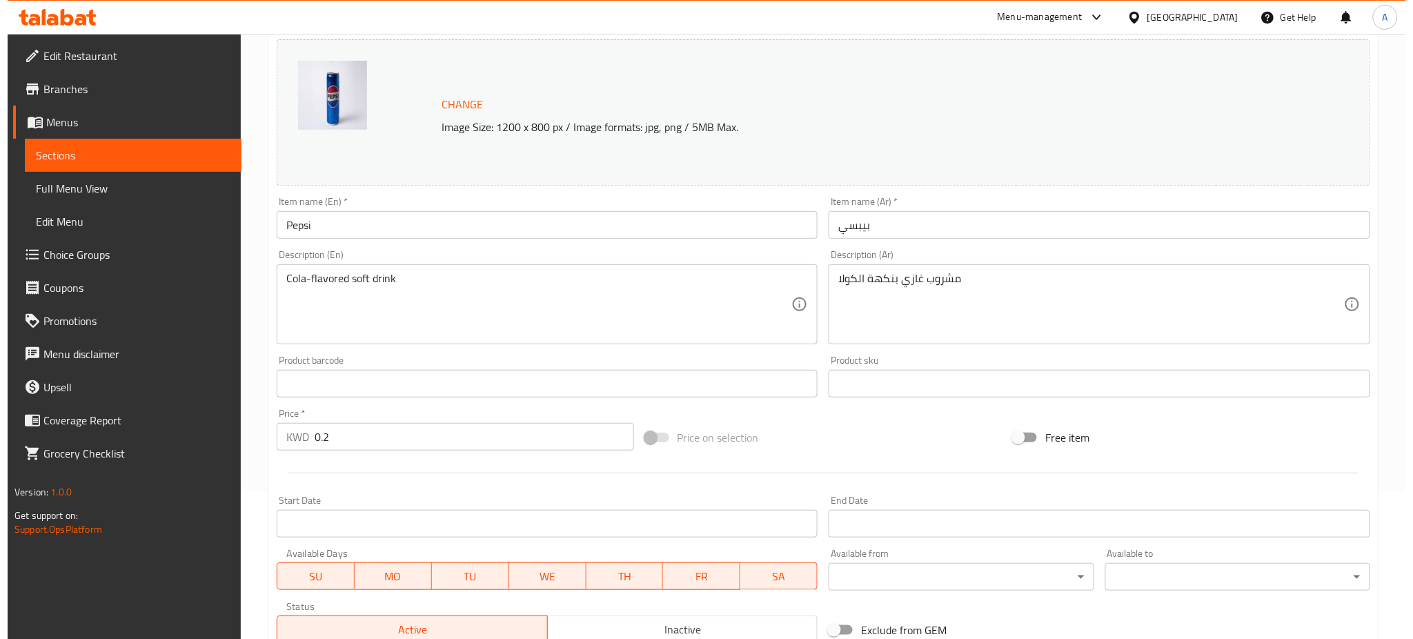
scroll to position [0, 0]
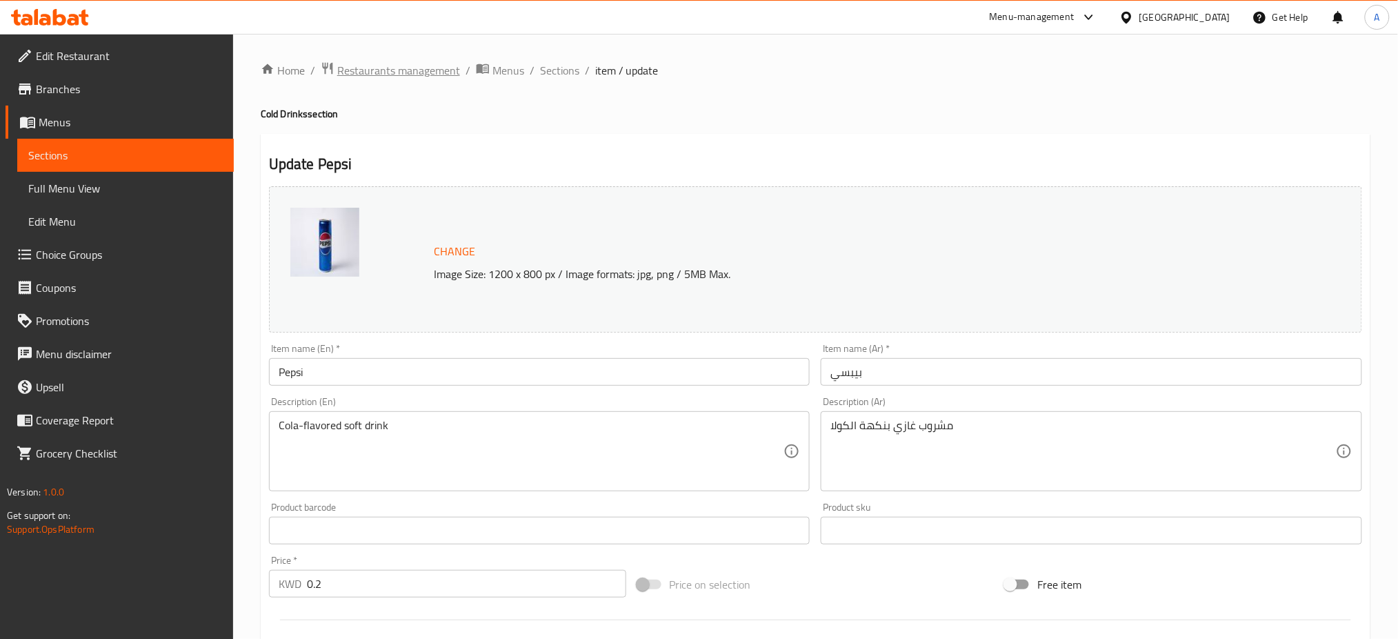
click at [407, 70] on span "Restaurants management" at bounding box center [398, 70] width 123 height 17
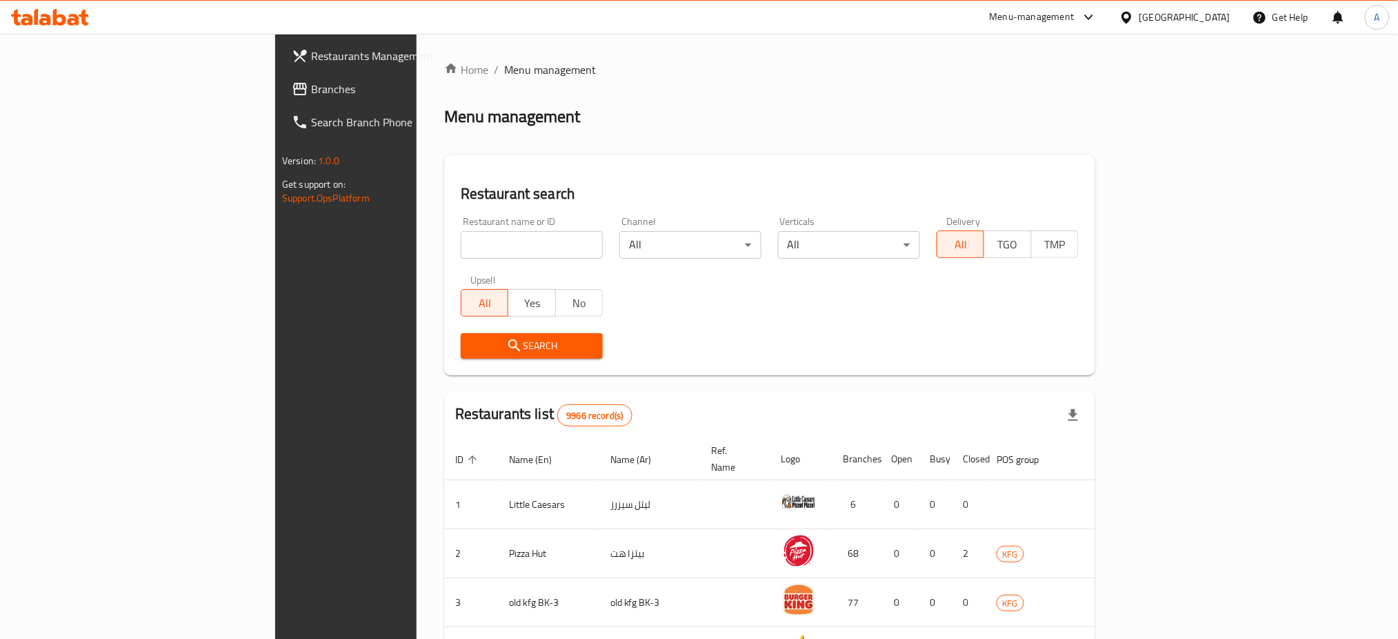
click at [461, 239] on input "search" at bounding box center [532, 245] width 142 height 28
type input "khokh w mango"
click at [461, 357] on button "Search" at bounding box center [532, 346] width 142 height 26
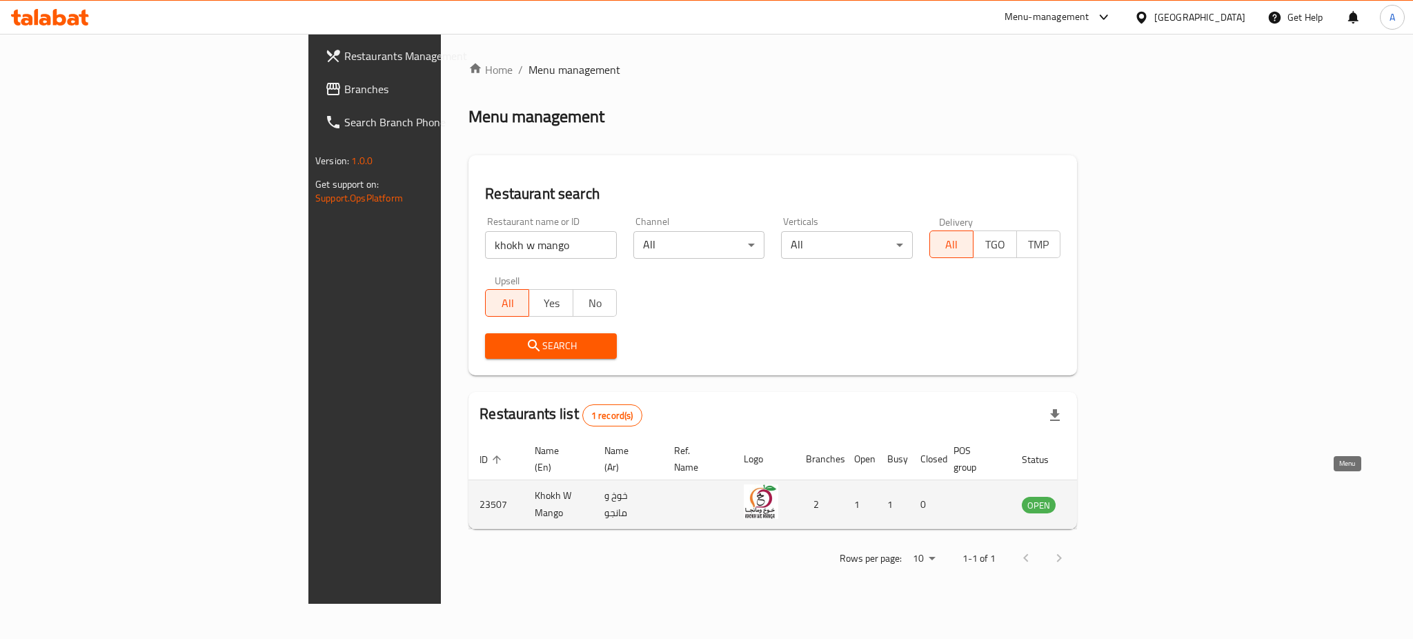
click at [1120, 496] on link "enhanced table" at bounding box center [1107, 504] width 26 height 17
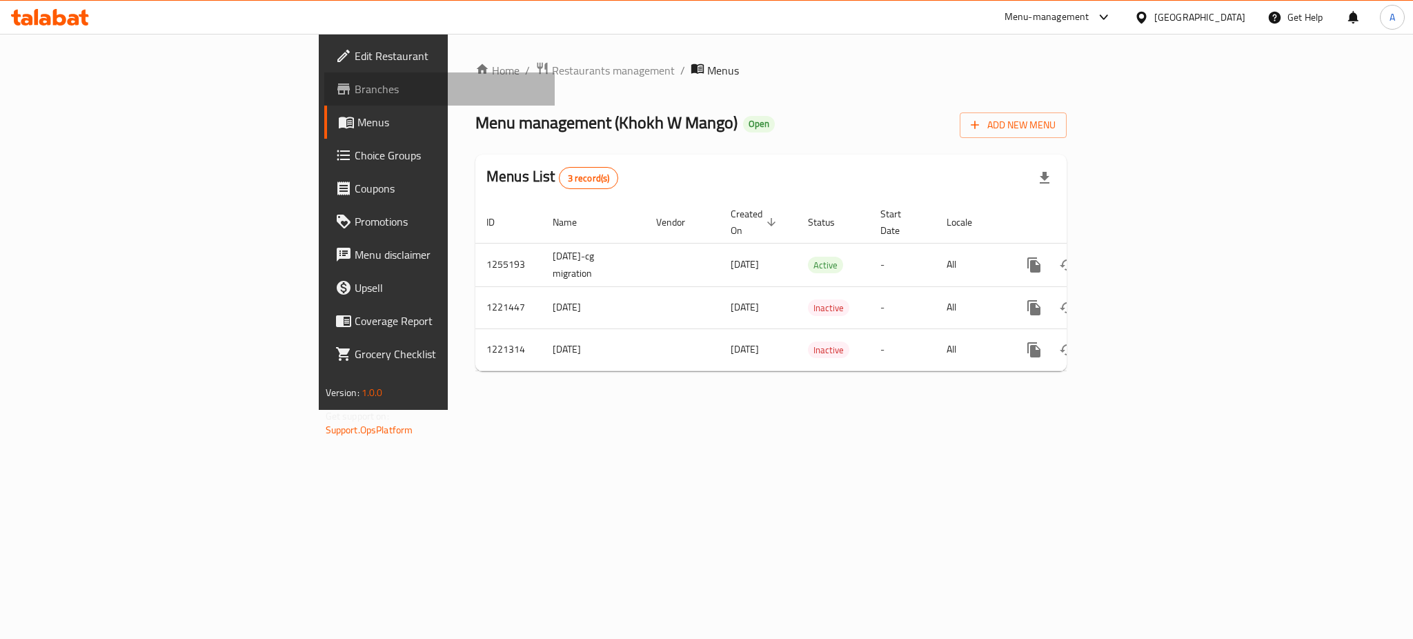
click at [355, 83] on span "Branches" at bounding box center [449, 89] width 189 height 17
